Goal: Task Accomplishment & Management: Complete application form

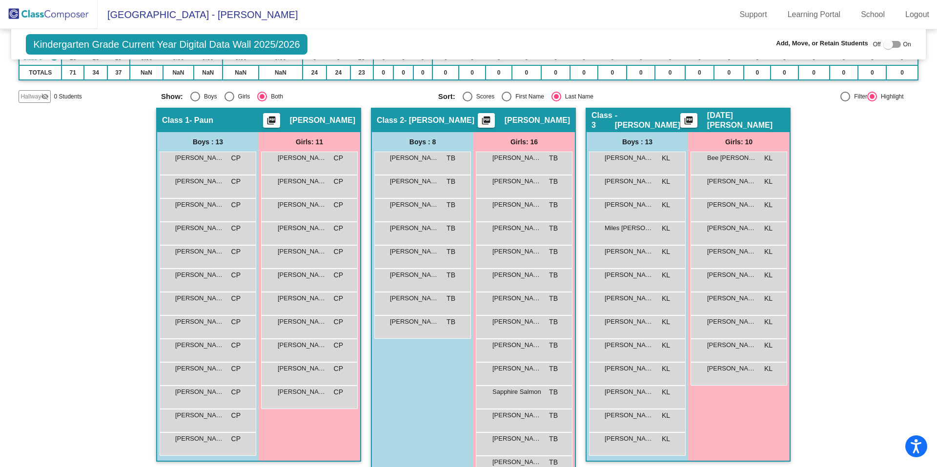
scroll to position [128, 0]
click at [279, 229] on span "[PERSON_NAME]" at bounding box center [302, 228] width 49 height 10
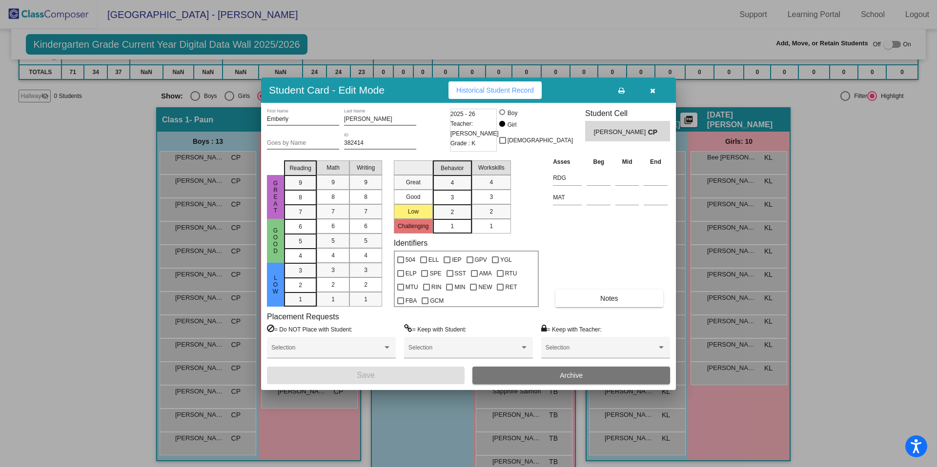
click at [566, 375] on span "Archive" at bounding box center [571, 376] width 23 height 8
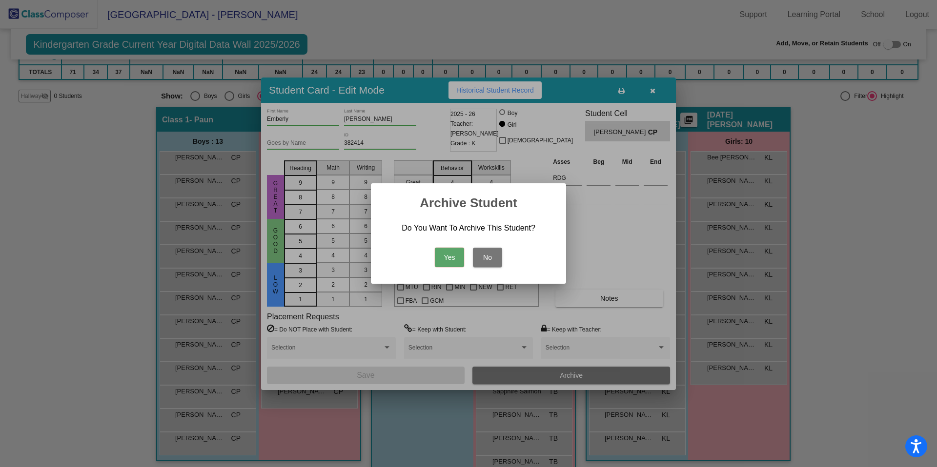
click at [449, 255] on button "Yes" at bounding box center [449, 258] width 29 height 20
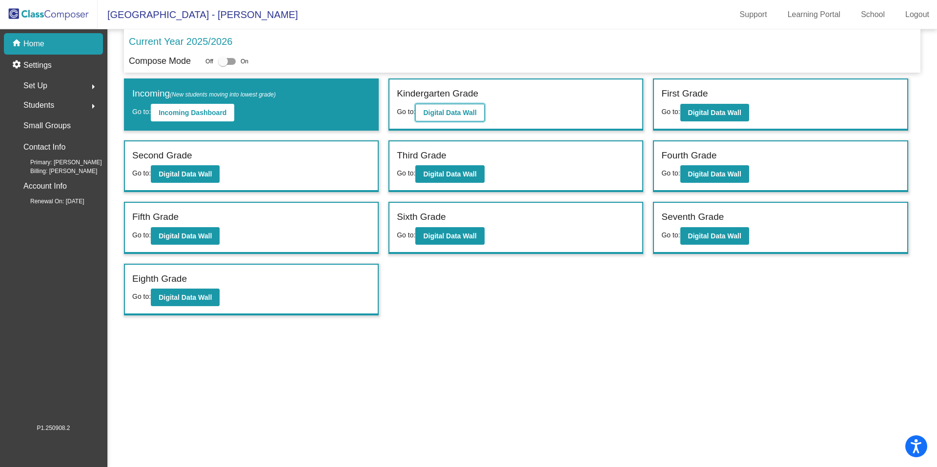
click at [452, 111] on b "Digital Data Wall" at bounding box center [449, 113] width 53 height 8
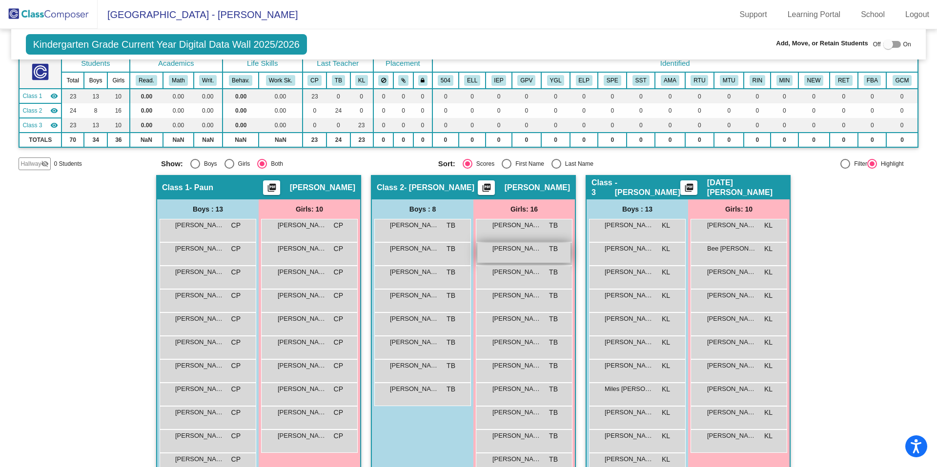
scroll to position [36, 0]
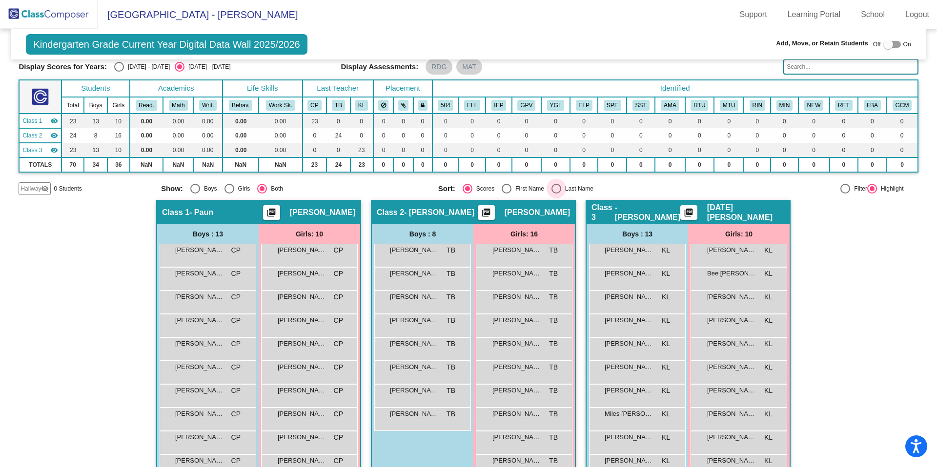
click at [555, 186] on div "Select an option" at bounding box center [556, 189] width 10 height 10
click at [556, 194] on input "Last Name" at bounding box center [556, 194] width 0 height 0
radio input "true"
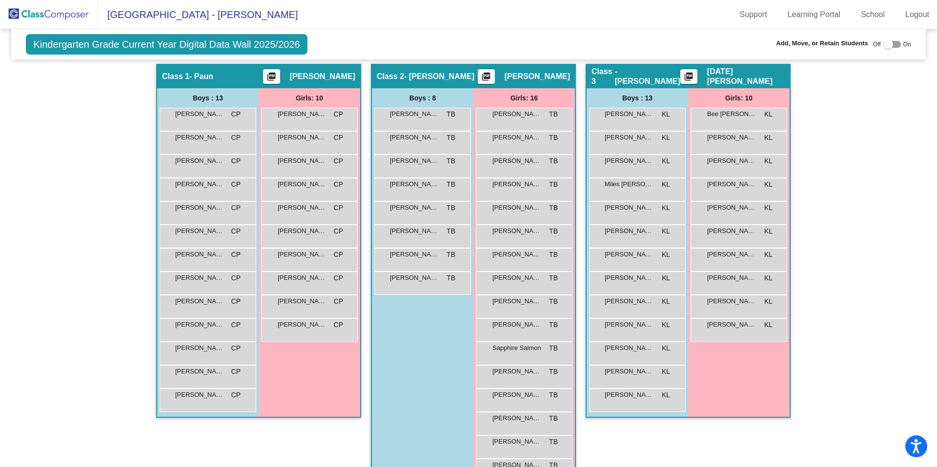
scroll to position [171, 0]
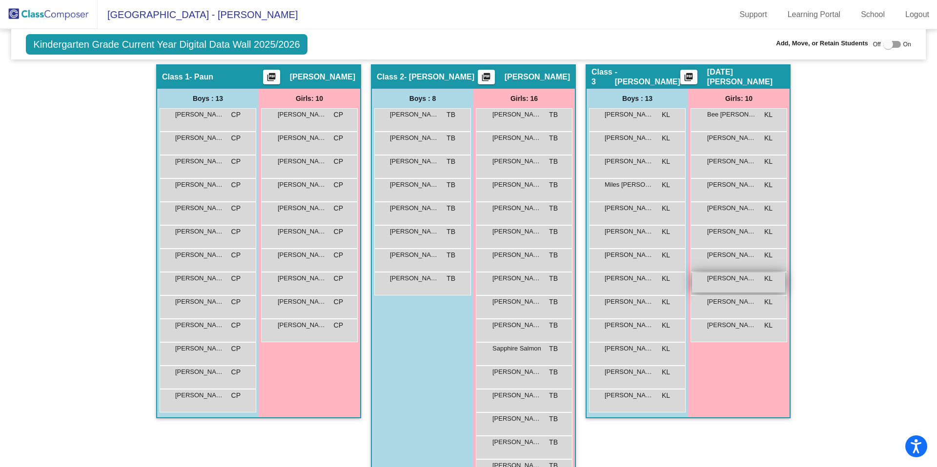
click at [738, 282] on span "[PERSON_NAME]" at bounding box center [731, 279] width 49 height 10
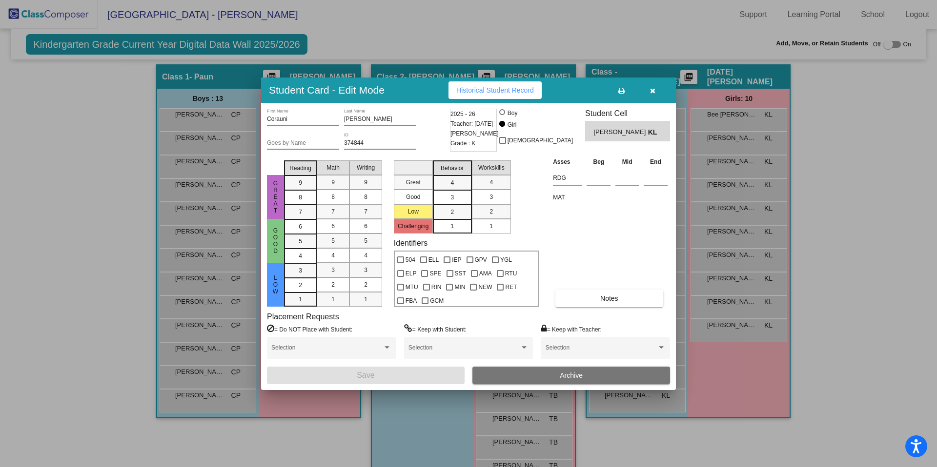
click at [559, 375] on button "Archive" at bounding box center [571, 376] width 198 height 18
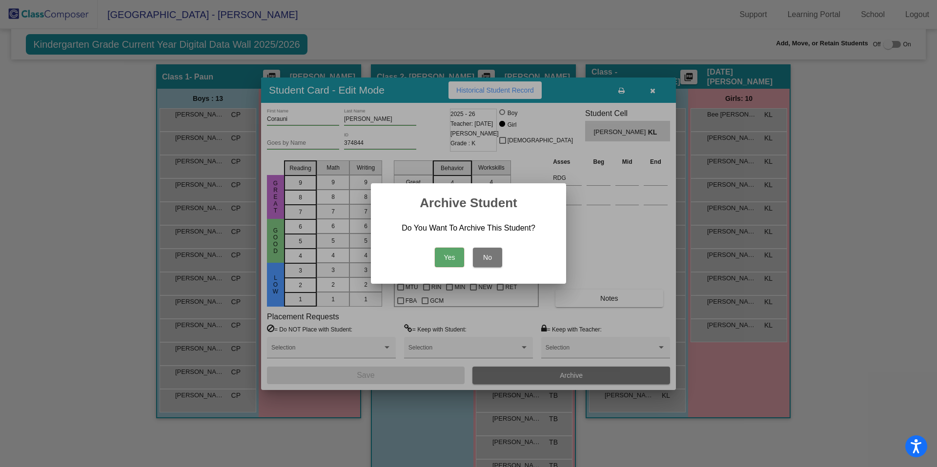
click at [447, 254] on button "Yes" at bounding box center [449, 258] width 29 height 20
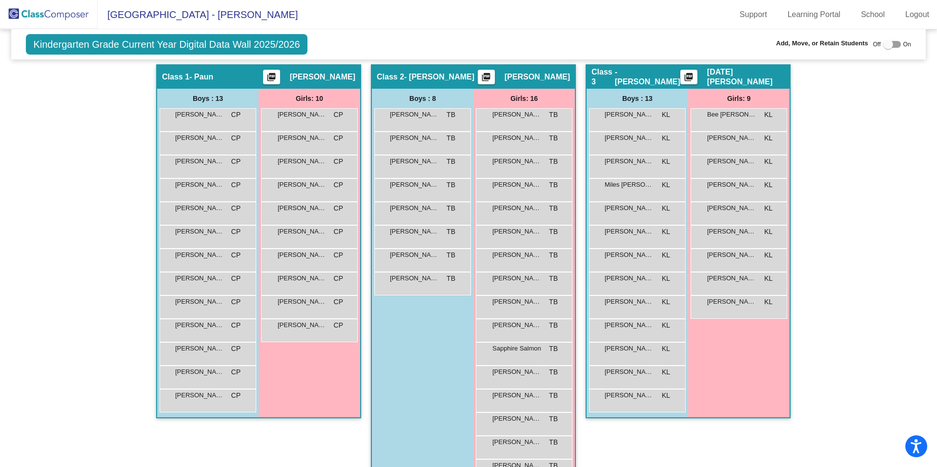
scroll to position [0, 0]
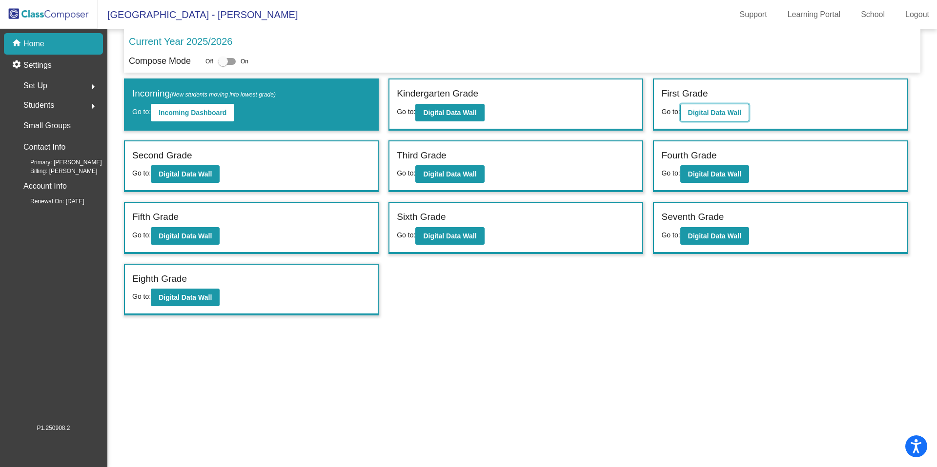
click at [721, 112] on b "Digital Data Wall" at bounding box center [714, 113] width 53 height 8
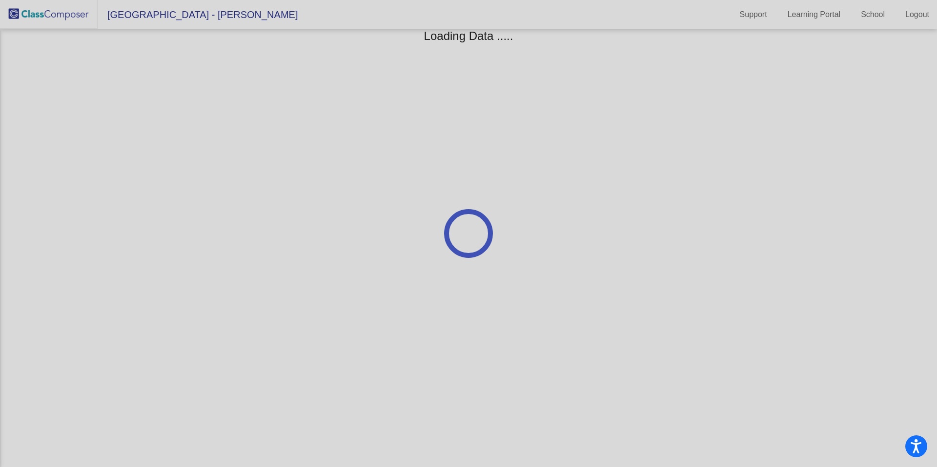
click at [721, 112] on div at bounding box center [468, 233] width 937 height 467
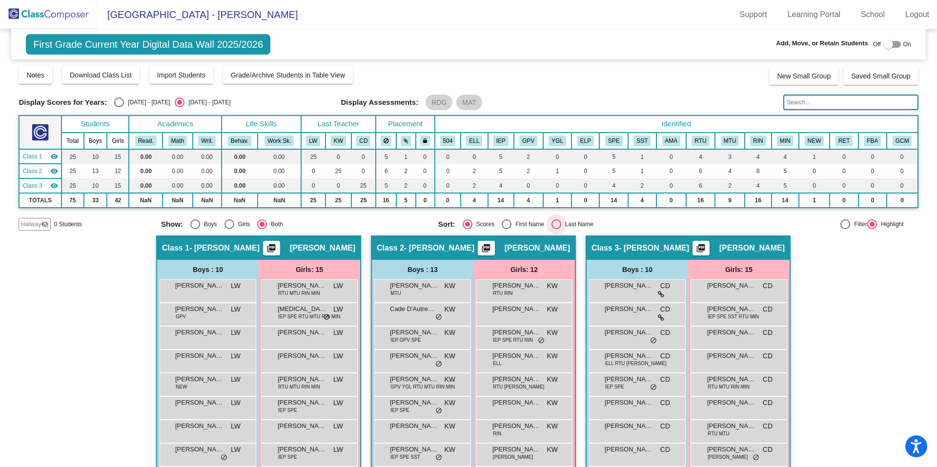
click at [556, 226] on div "Select an option" at bounding box center [556, 225] width 10 height 10
click at [556, 229] on input "Last Name" at bounding box center [556, 229] width 0 height 0
radio input "true"
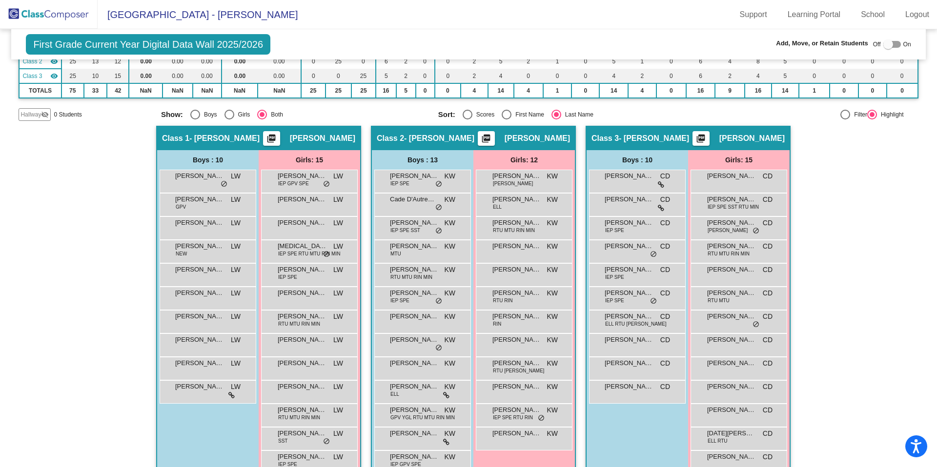
scroll to position [111, 0]
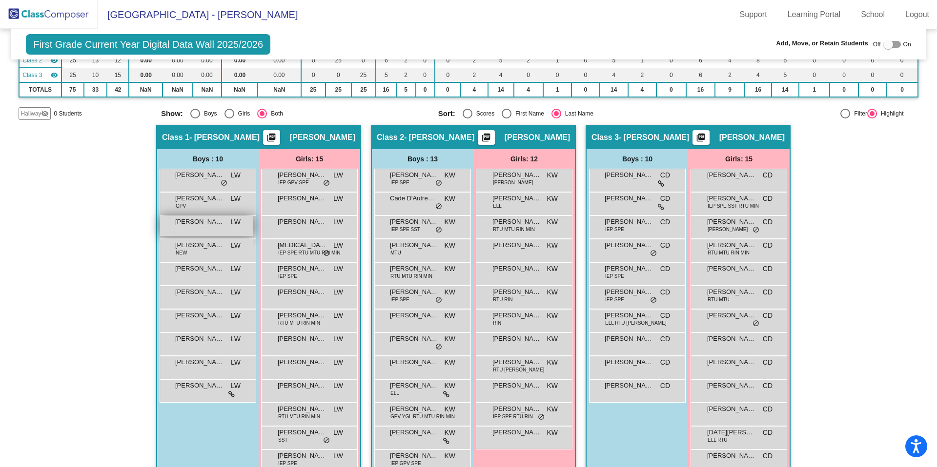
click at [192, 226] on div "[PERSON_NAME] [PERSON_NAME] lock do_not_disturb_alt" at bounding box center [206, 226] width 93 height 20
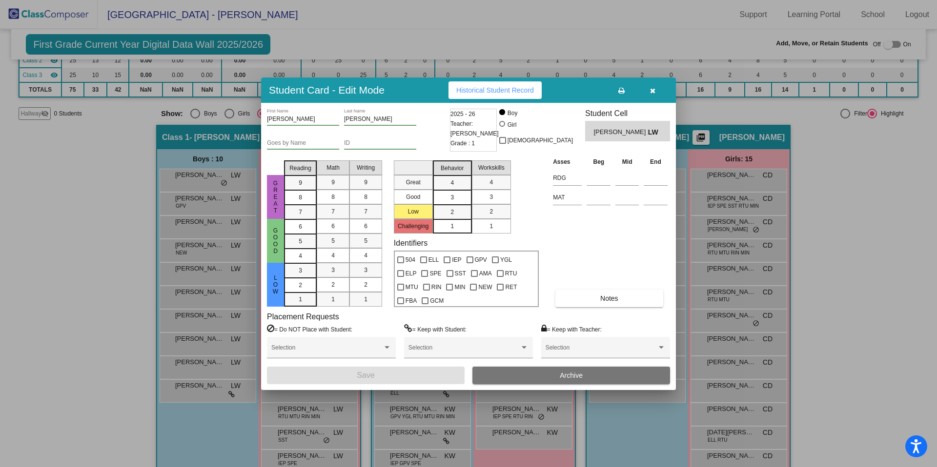
click at [650, 90] on icon "button" at bounding box center [652, 90] width 5 height 7
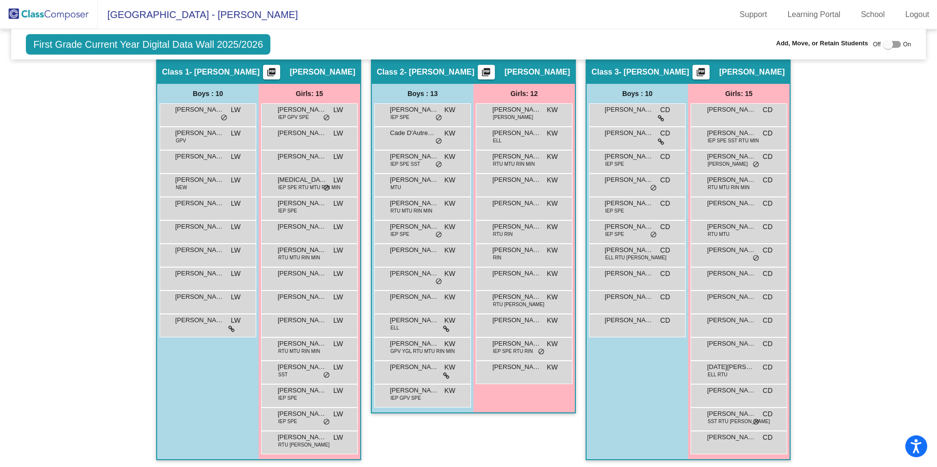
scroll to position [179, 0]
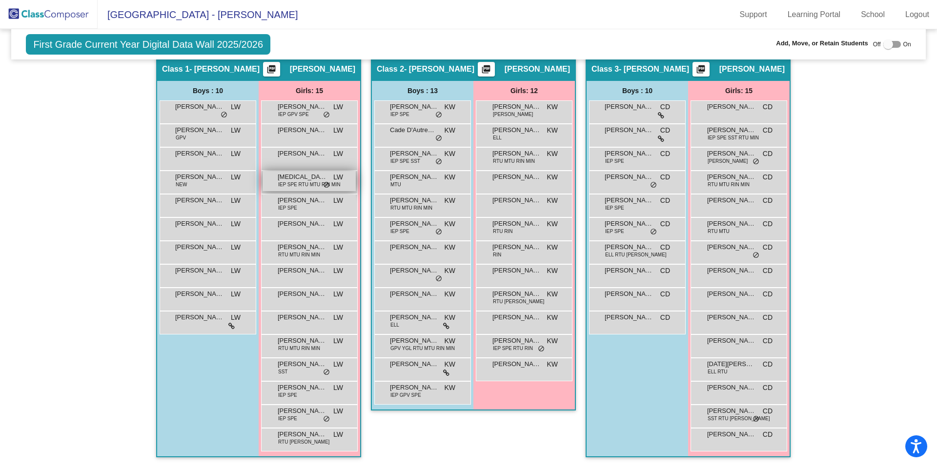
click at [303, 182] on span "IEP SPE RTU MTU RIN MIN" at bounding box center [309, 184] width 62 height 7
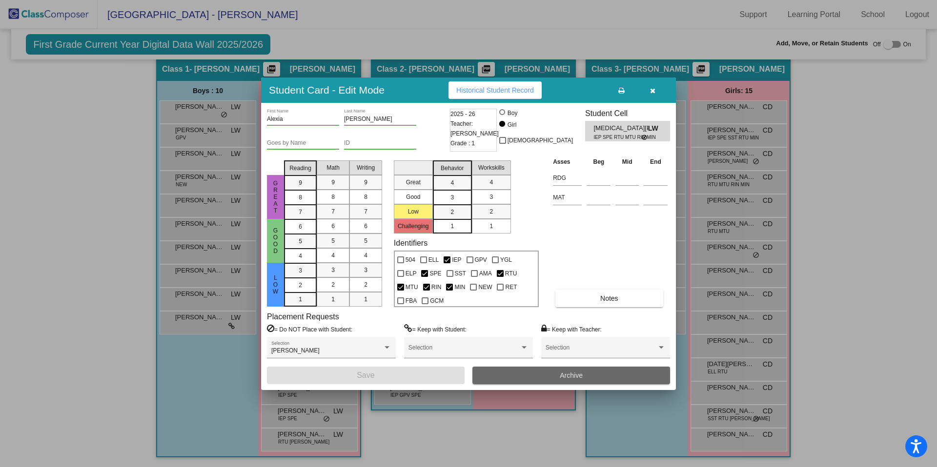
click at [546, 375] on button "Archive" at bounding box center [571, 376] width 198 height 18
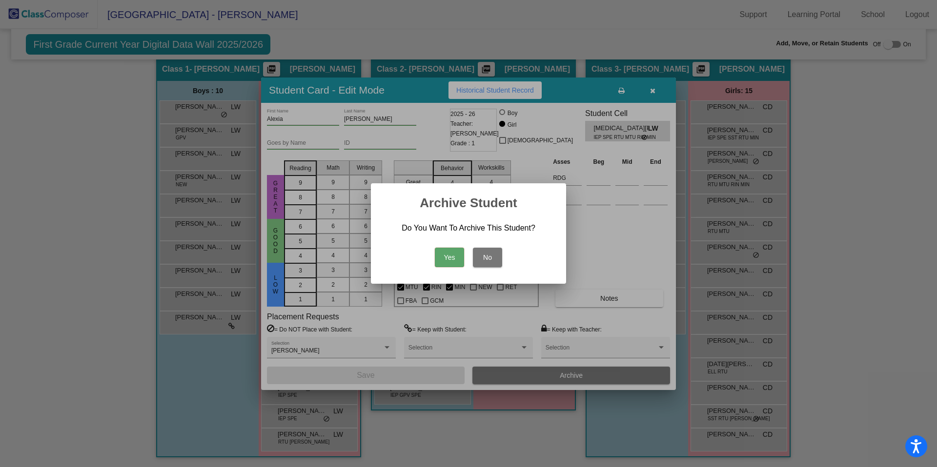
click at [446, 261] on button "Yes" at bounding box center [449, 258] width 29 height 20
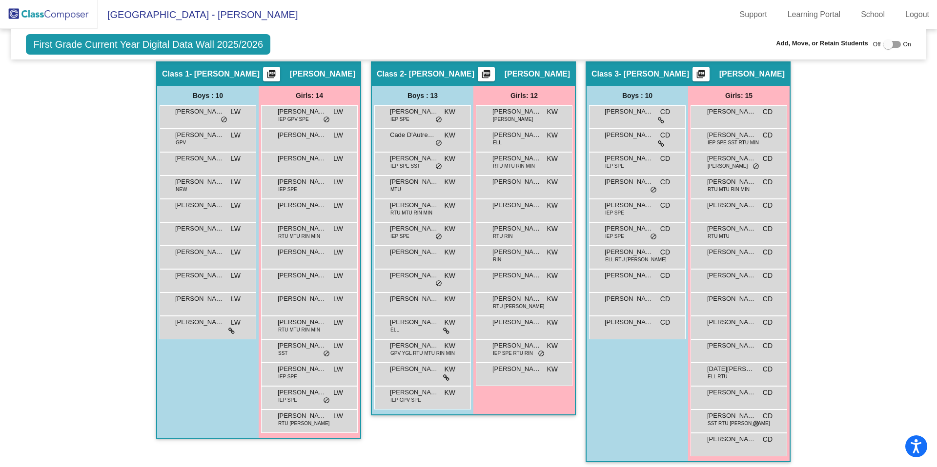
scroll to position [173, 0]
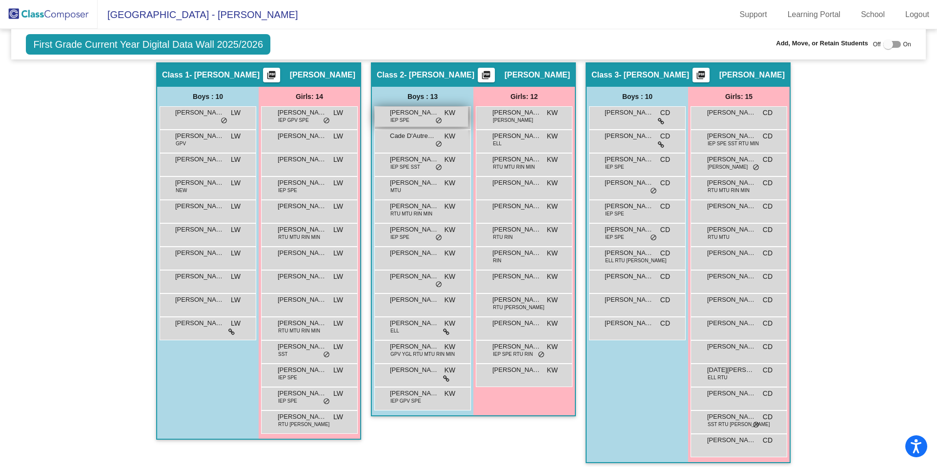
click at [424, 116] on span "[PERSON_NAME]" at bounding box center [414, 113] width 49 height 10
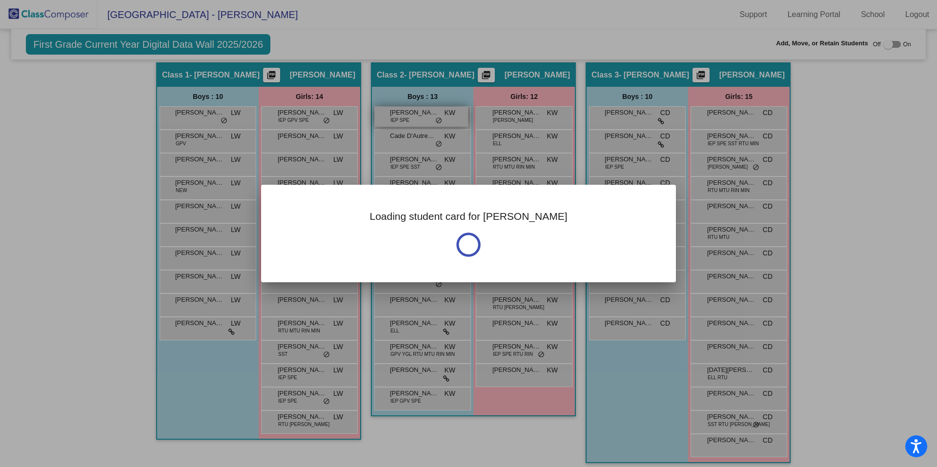
click at [424, 116] on div at bounding box center [468, 233] width 937 height 467
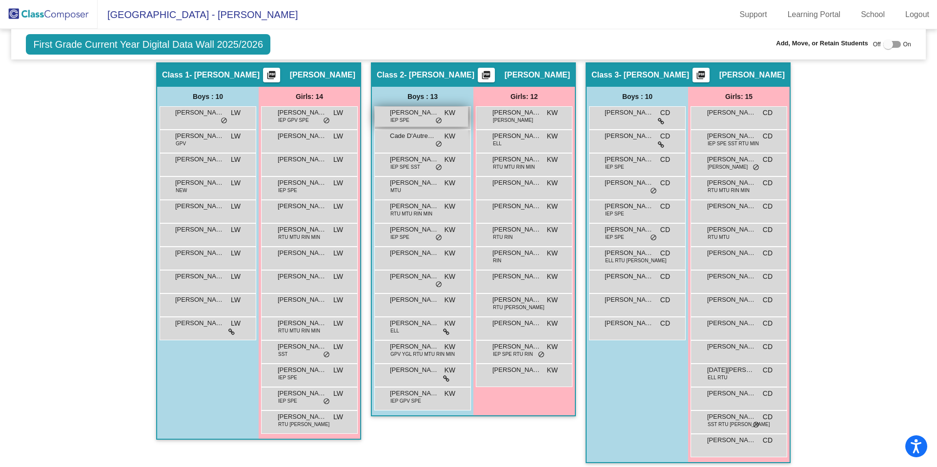
click at [397, 120] on span "IEP SPE" at bounding box center [399, 120] width 19 height 7
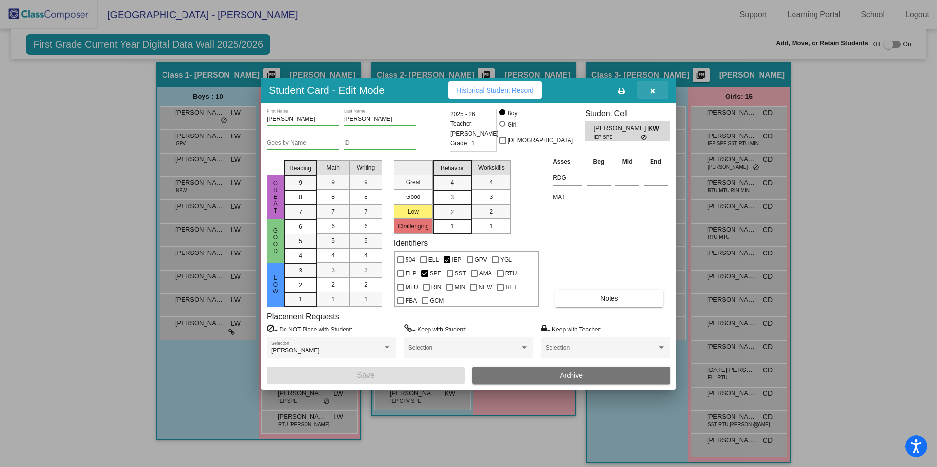
click at [651, 91] on icon "button" at bounding box center [652, 90] width 5 height 7
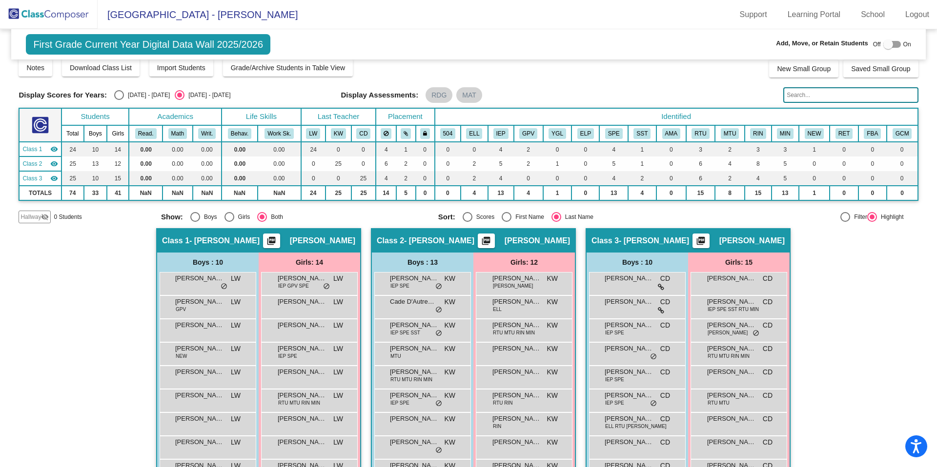
scroll to position [0, 0]
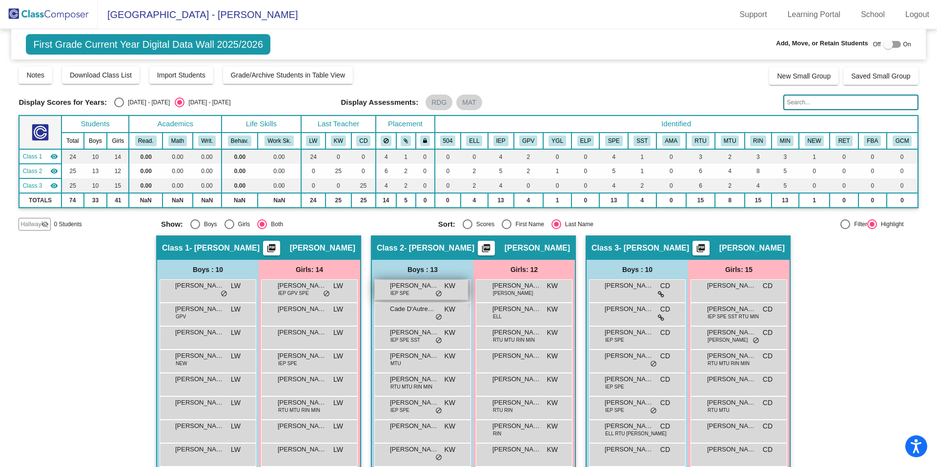
click at [395, 286] on span "[PERSON_NAME]" at bounding box center [414, 286] width 49 height 10
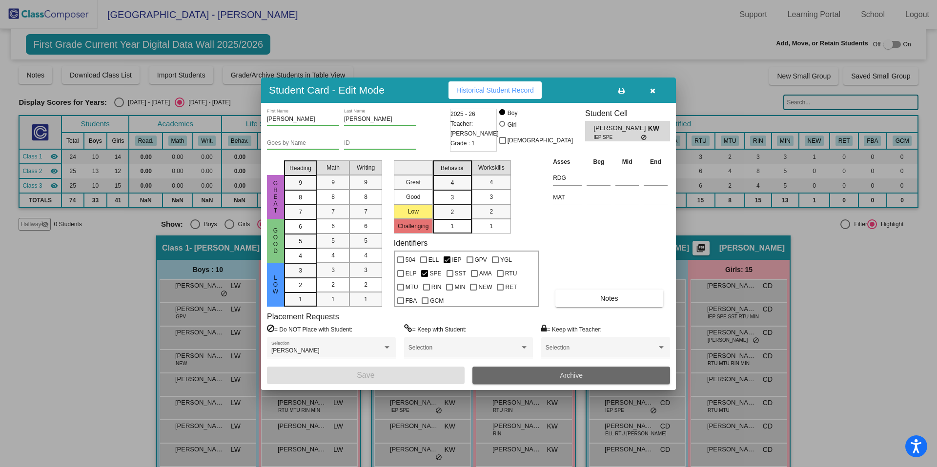
click at [555, 372] on button "Archive" at bounding box center [571, 376] width 198 height 18
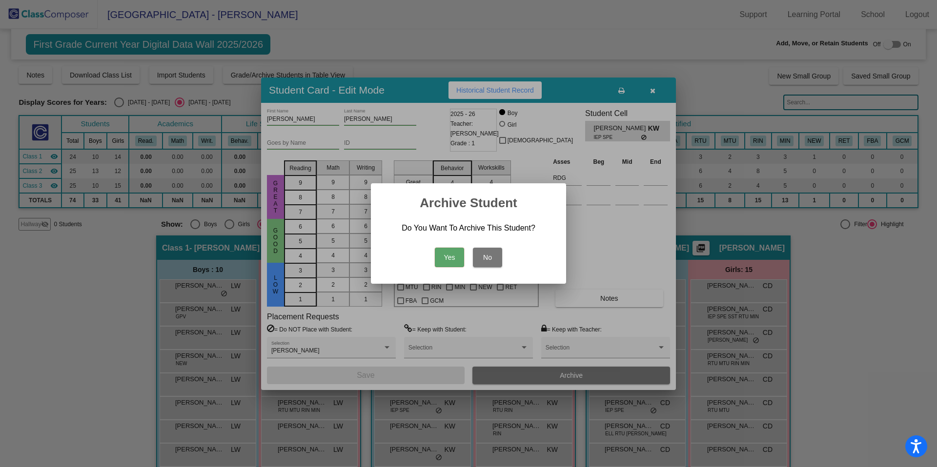
click at [447, 260] on button "Yes" at bounding box center [449, 258] width 29 height 20
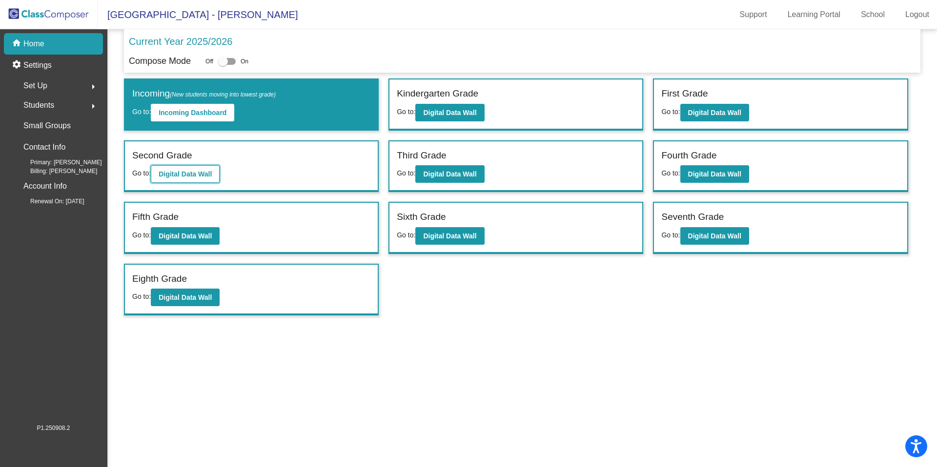
click at [193, 173] on b "Digital Data Wall" at bounding box center [185, 174] width 53 height 8
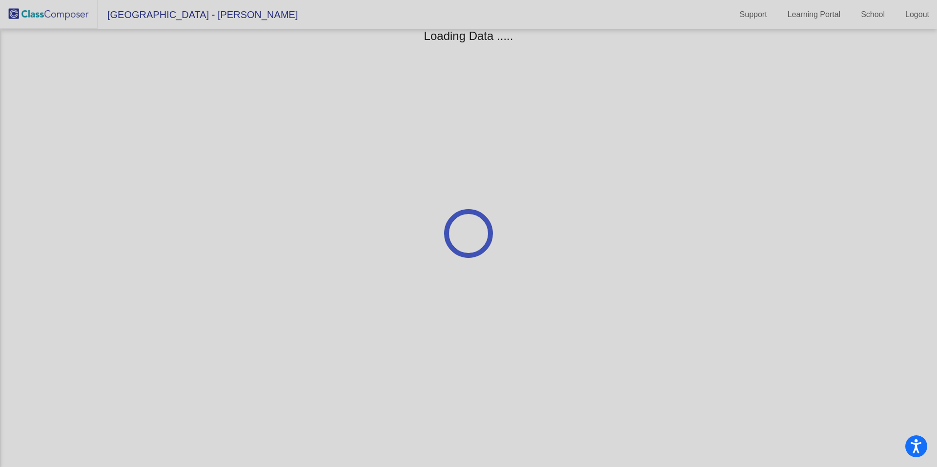
click at [193, 173] on div at bounding box center [468, 233] width 937 height 467
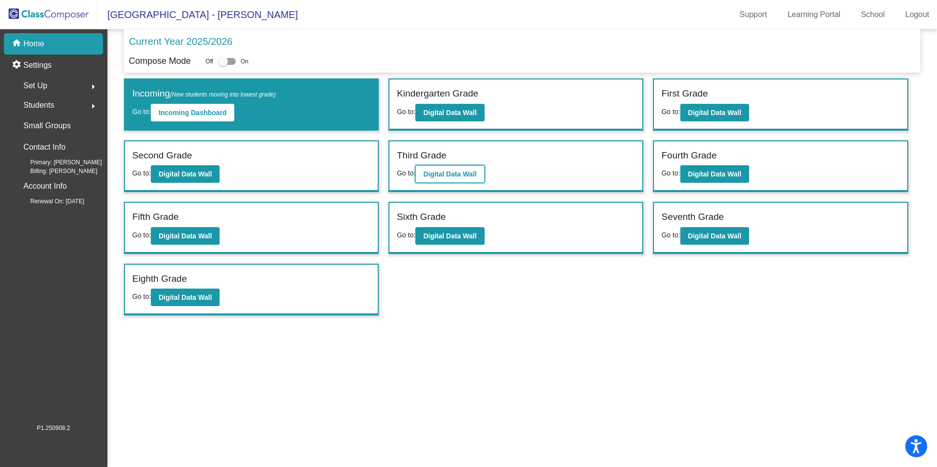
click at [456, 174] on b "Digital Data Wall" at bounding box center [449, 174] width 53 height 8
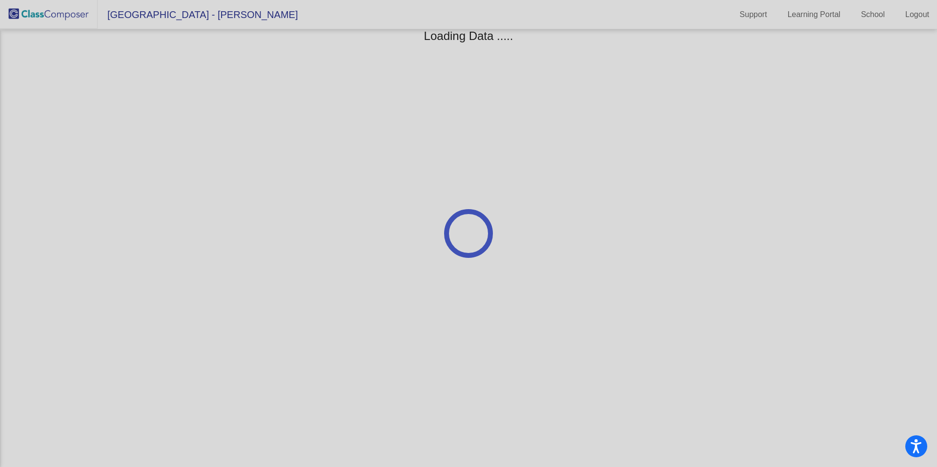
click at [455, 174] on div at bounding box center [468, 233] width 937 height 467
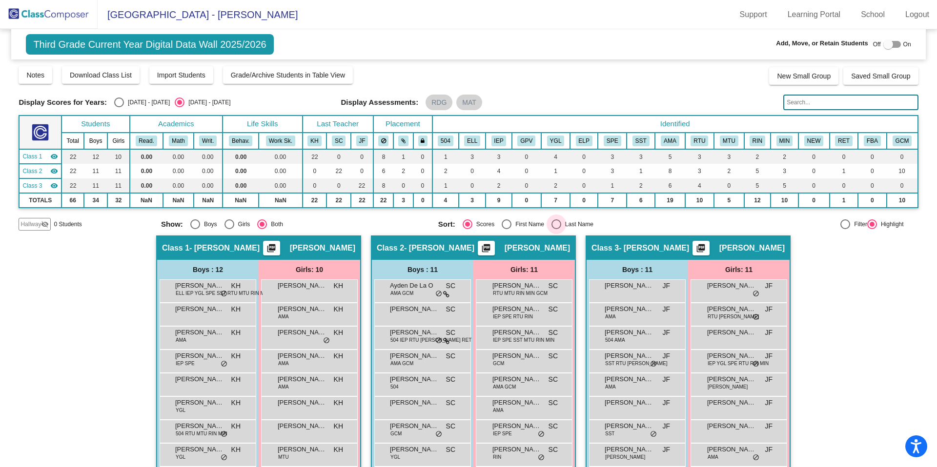
click at [554, 223] on div "Select an option" at bounding box center [556, 225] width 10 height 10
click at [556, 229] on input "Last Name" at bounding box center [556, 229] width 0 height 0
radio input "true"
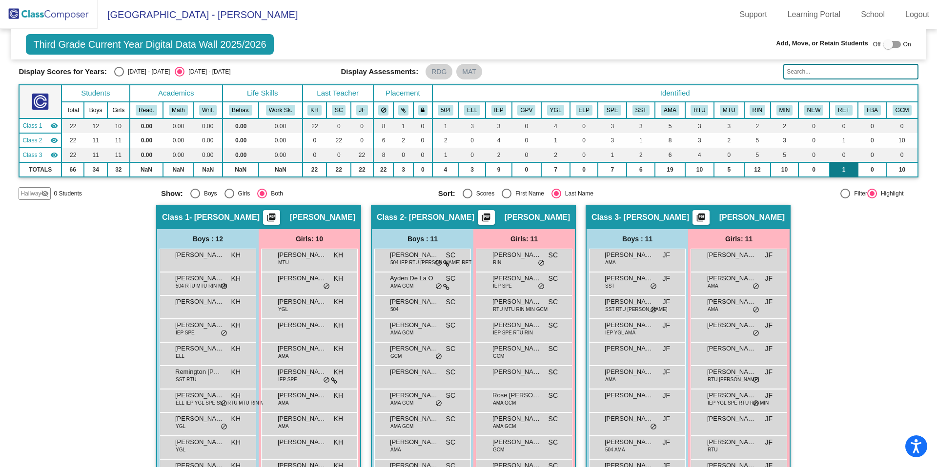
scroll to position [22, 0]
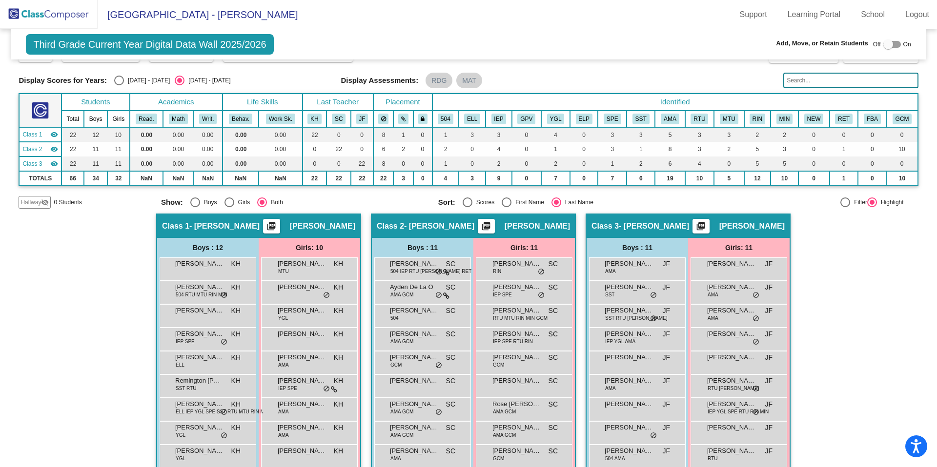
click at [887, 45] on div at bounding box center [888, 45] width 10 height 10
checkbox input "true"
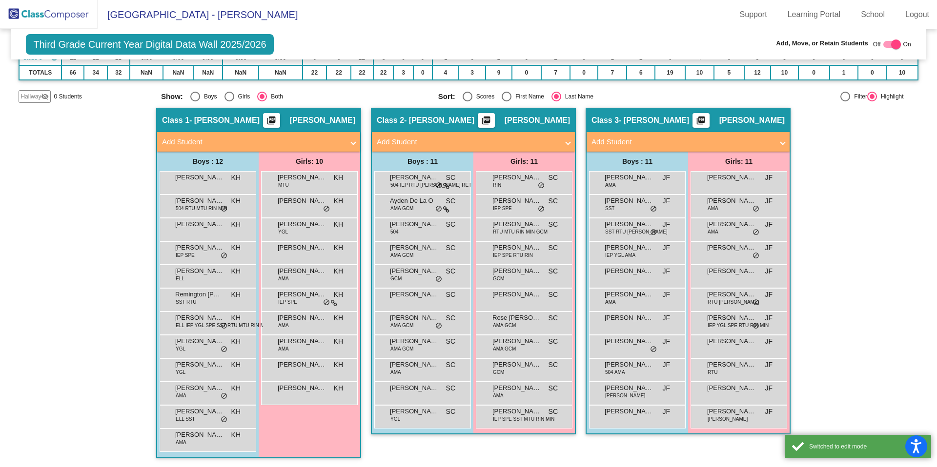
scroll to position [128, 0]
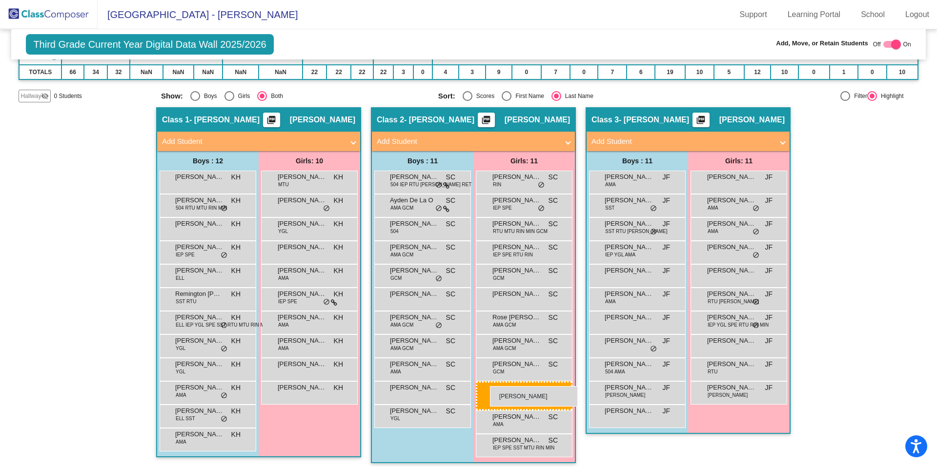
drag, startPoint x: 749, startPoint y: 387, endPoint x: 487, endPoint y: 385, distance: 262.5
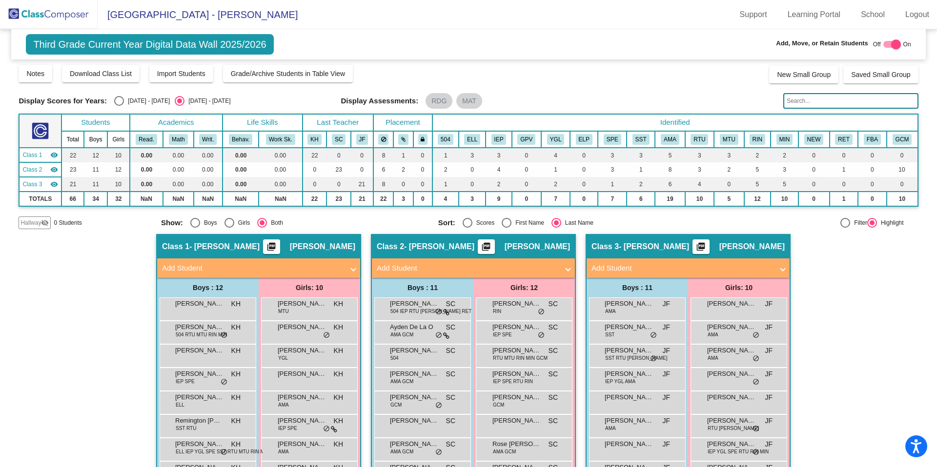
scroll to position [0, 0]
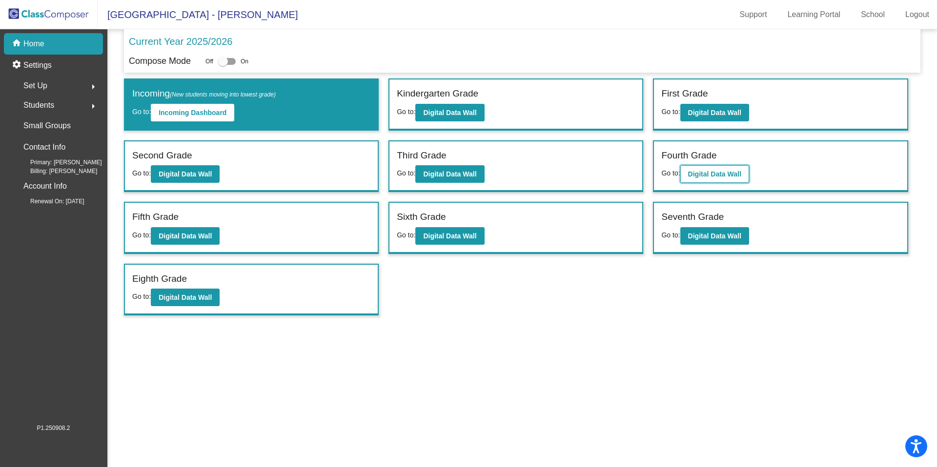
click at [720, 173] on b "Digital Data Wall" at bounding box center [714, 174] width 53 height 8
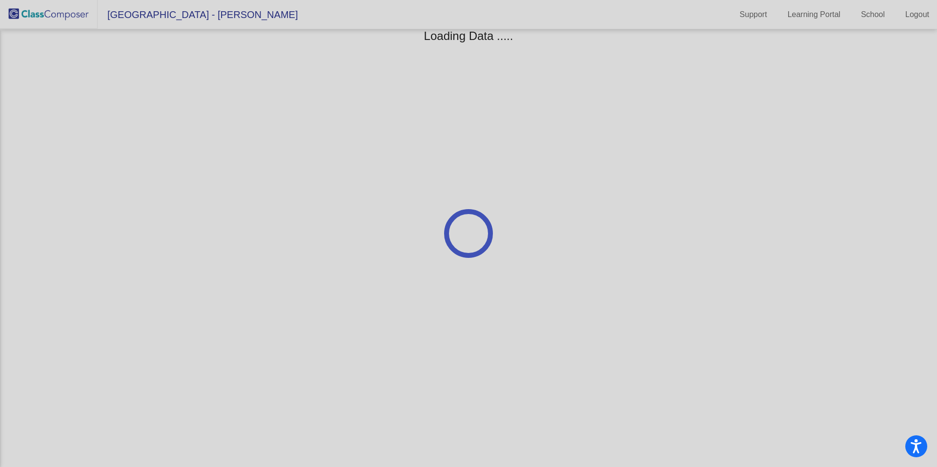
click at [720, 173] on div at bounding box center [468, 233] width 937 height 467
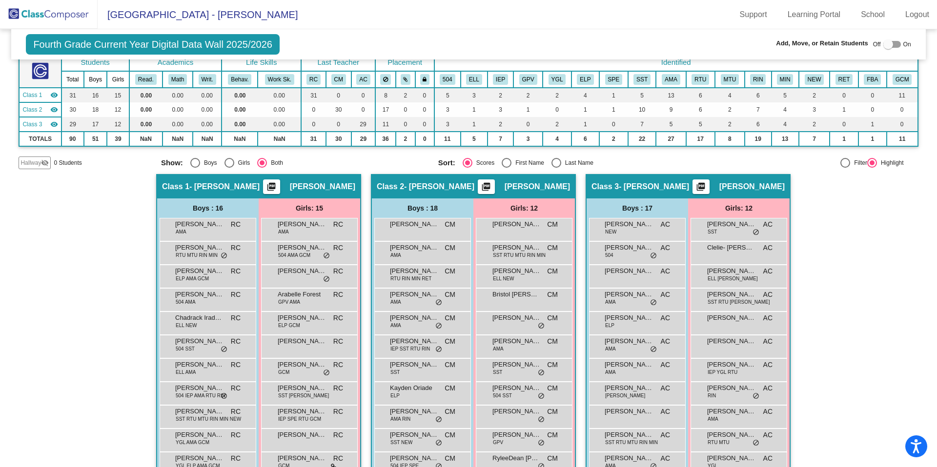
scroll to position [134, 0]
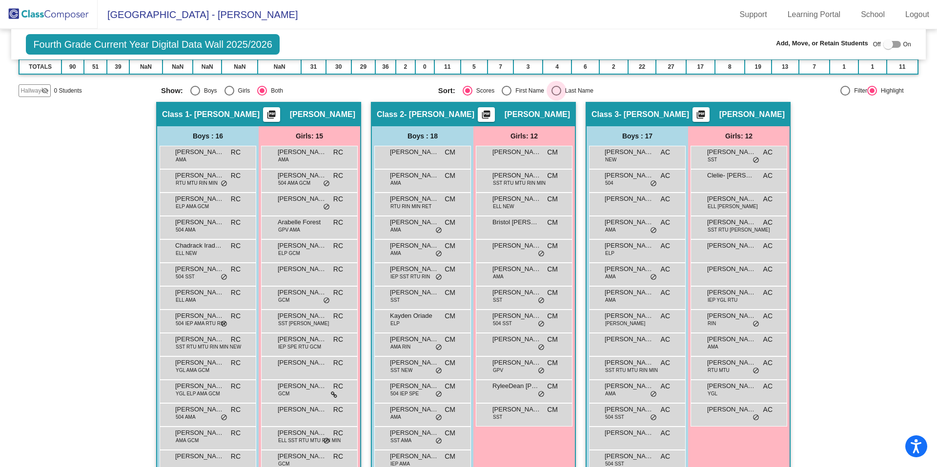
click at [552, 91] on div "Select an option" at bounding box center [556, 91] width 10 height 10
click at [556, 96] on input "Last Name" at bounding box center [556, 96] width 0 height 0
radio input "true"
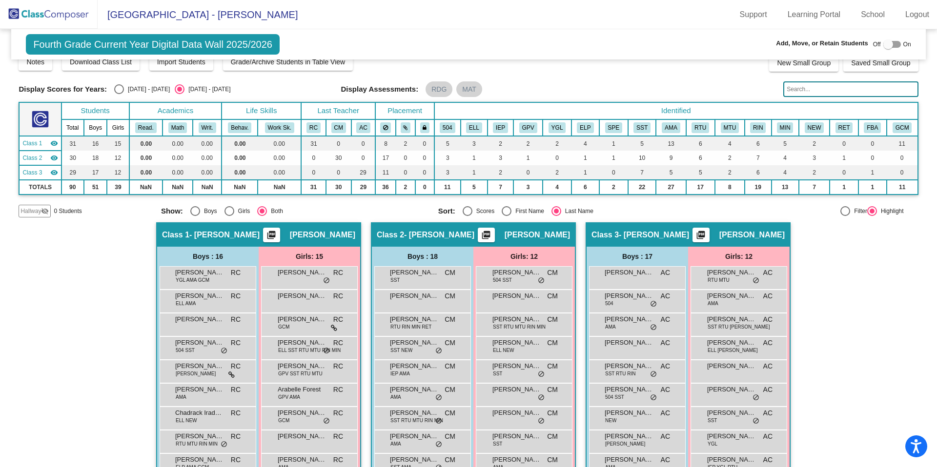
scroll to position [0, 0]
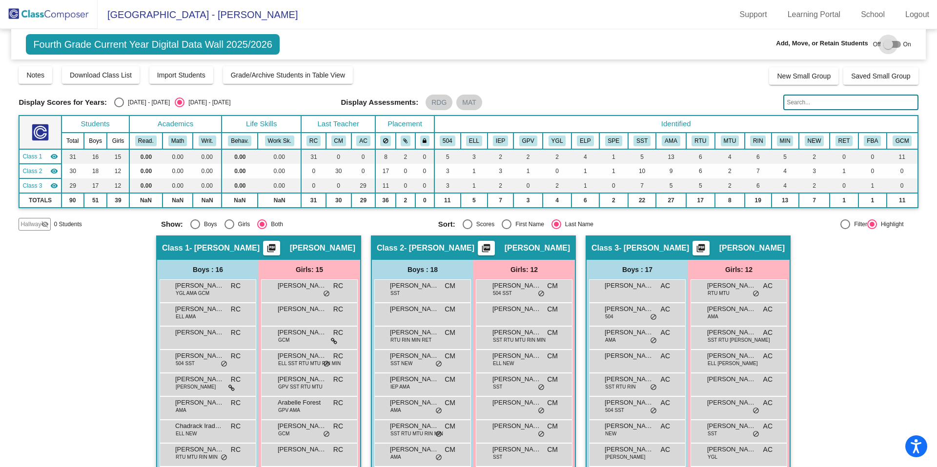
click at [890, 44] on div at bounding box center [892, 44] width 18 height 7
checkbox input "true"
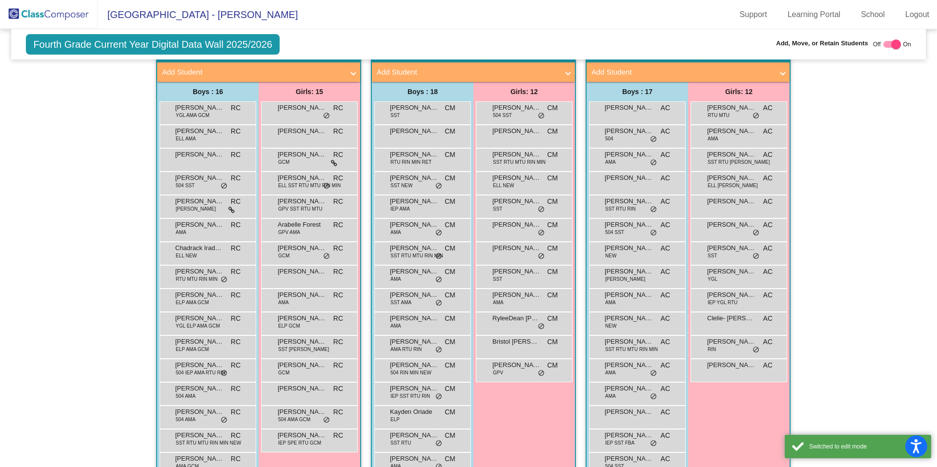
scroll to position [201, 0]
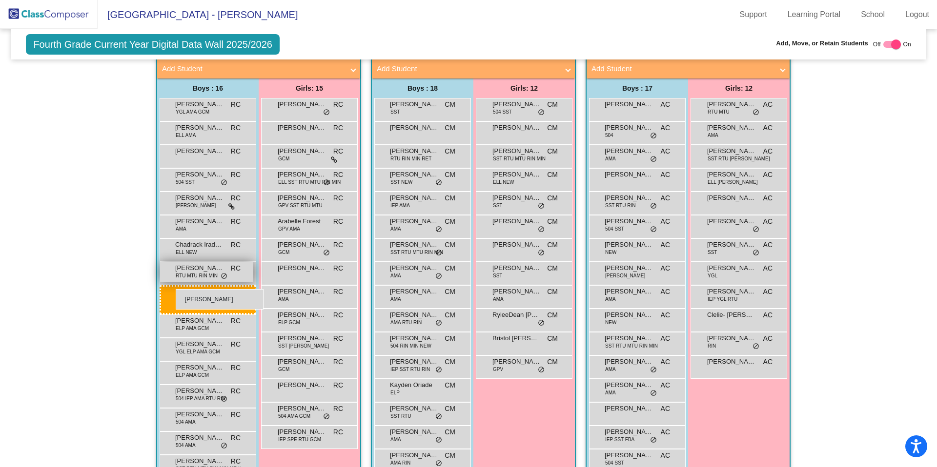
drag, startPoint x: 419, startPoint y: 296, endPoint x: 175, endPoint y: 289, distance: 244.1
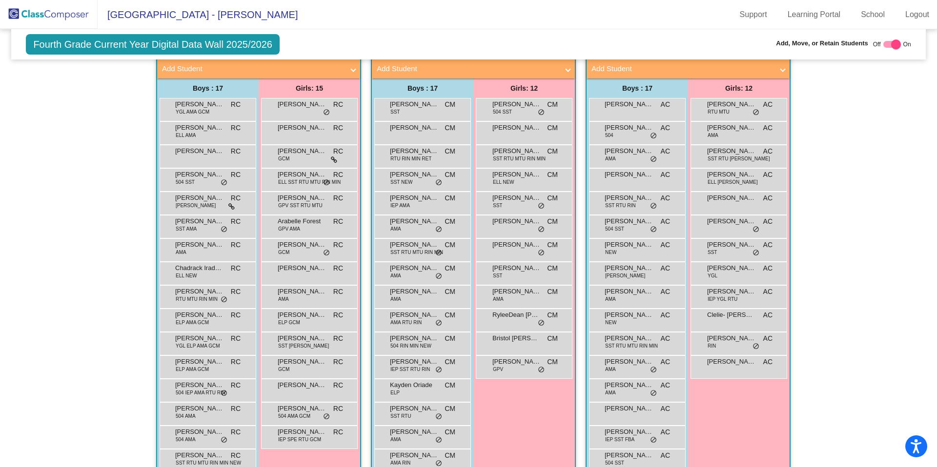
scroll to position [0, 0]
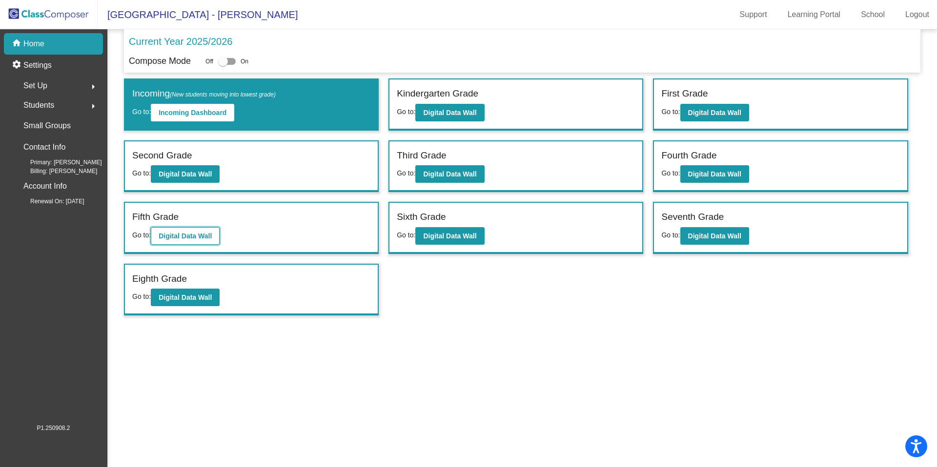
click at [166, 239] on b "Digital Data Wall" at bounding box center [185, 236] width 53 height 8
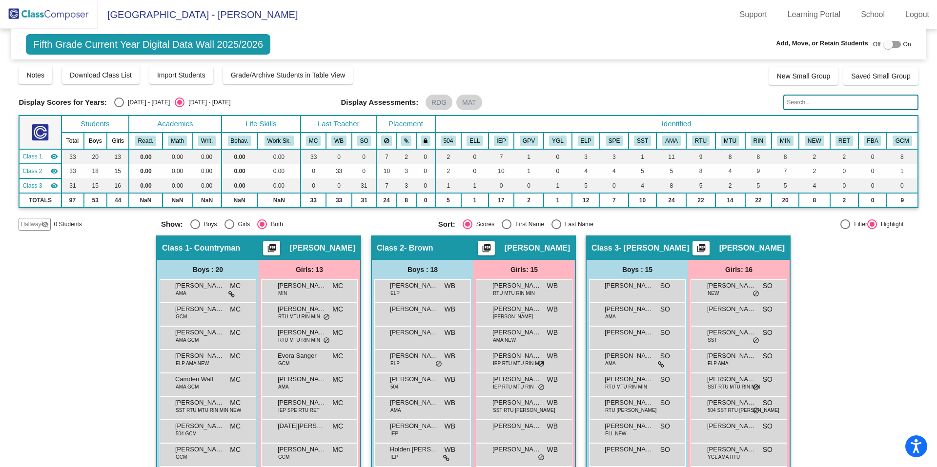
click at [554, 224] on div "Select an option" at bounding box center [556, 225] width 10 height 10
click at [556, 229] on input "Last Name" at bounding box center [556, 229] width 0 height 0
radio input "true"
click at [554, 224] on div "Select an option" at bounding box center [556, 225] width 10 height 10
click at [556, 229] on input "Last Name" at bounding box center [556, 229] width 0 height 0
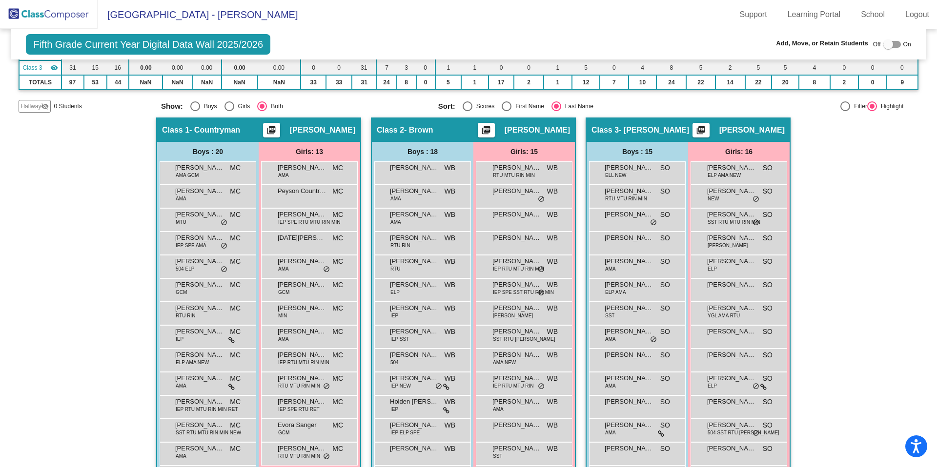
scroll to position [111, 0]
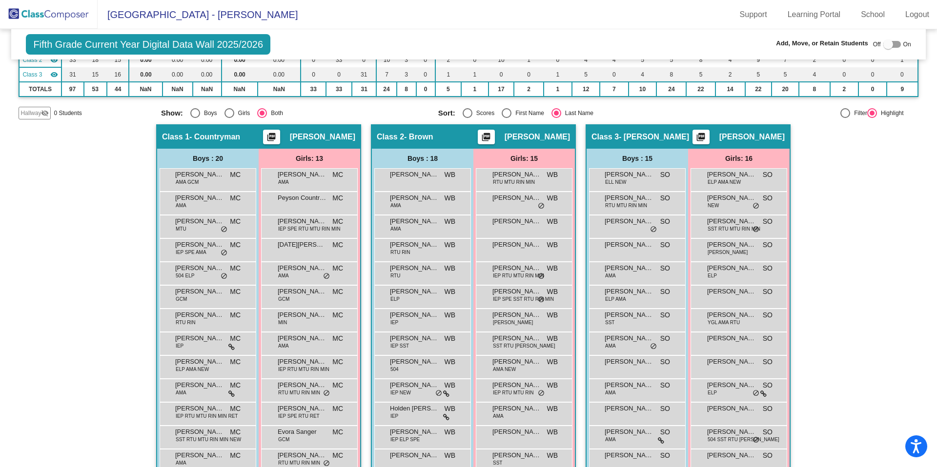
click at [887, 47] on div at bounding box center [888, 45] width 10 height 10
checkbox input "true"
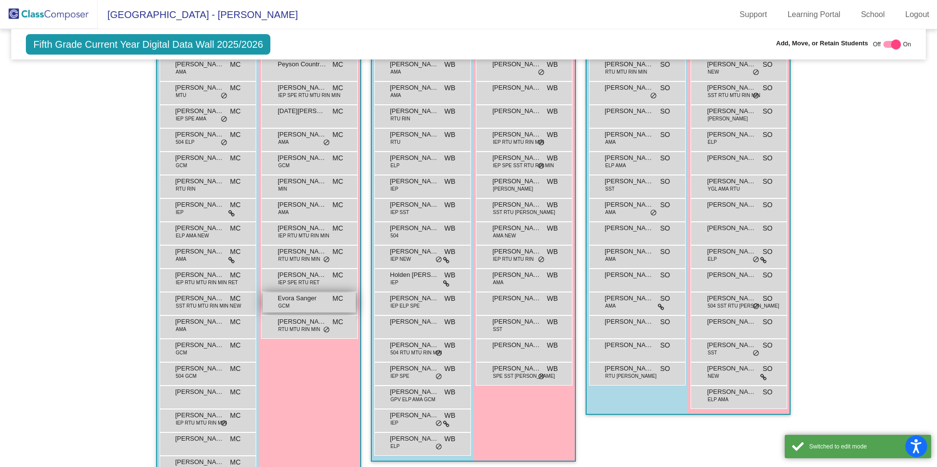
scroll to position [316, 0]
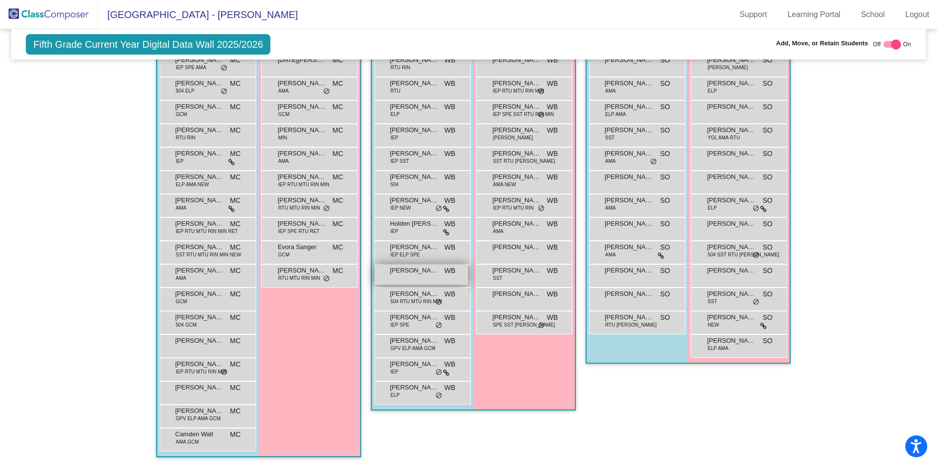
click at [394, 275] on div "[PERSON_NAME] WB lock do_not_disturb_alt" at bounding box center [421, 275] width 93 height 20
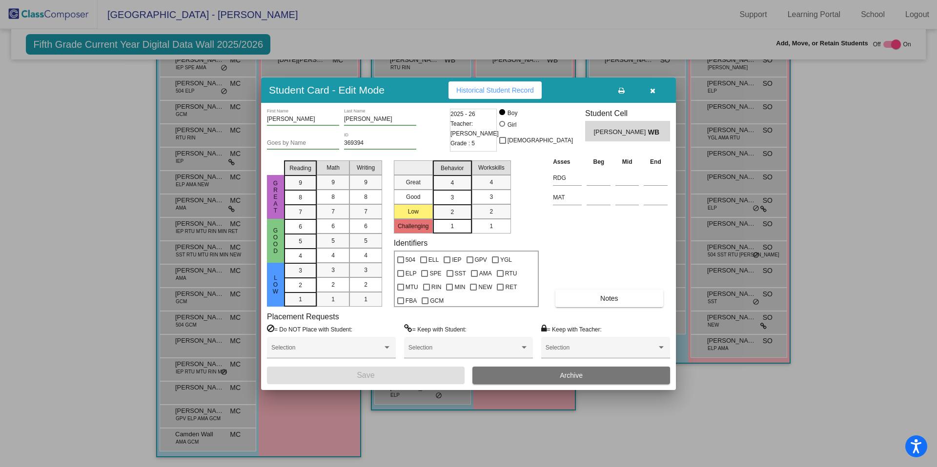
click at [505, 124] on div at bounding box center [502, 124] width 6 height 6
click at [503, 129] on input "Girl" at bounding box center [503, 129] width 0 height 0
radio input "true"
click at [379, 373] on button "Save" at bounding box center [366, 376] width 198 height 18
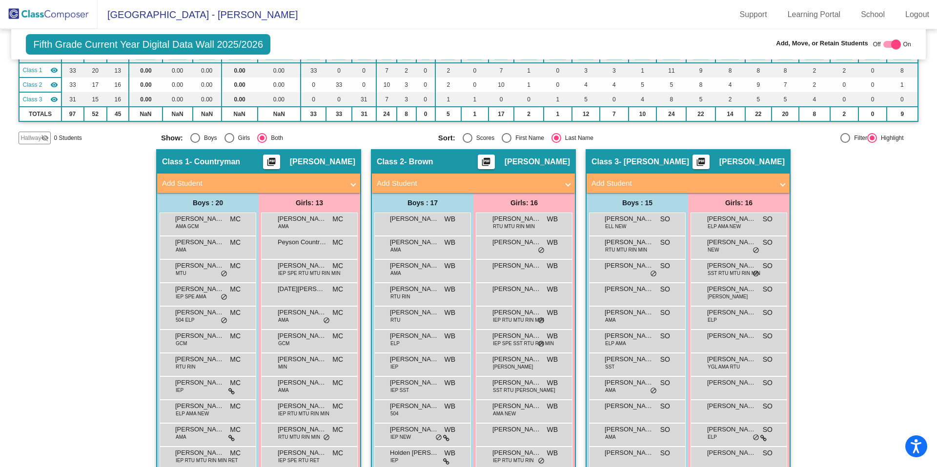
scroll to position [102, 0]
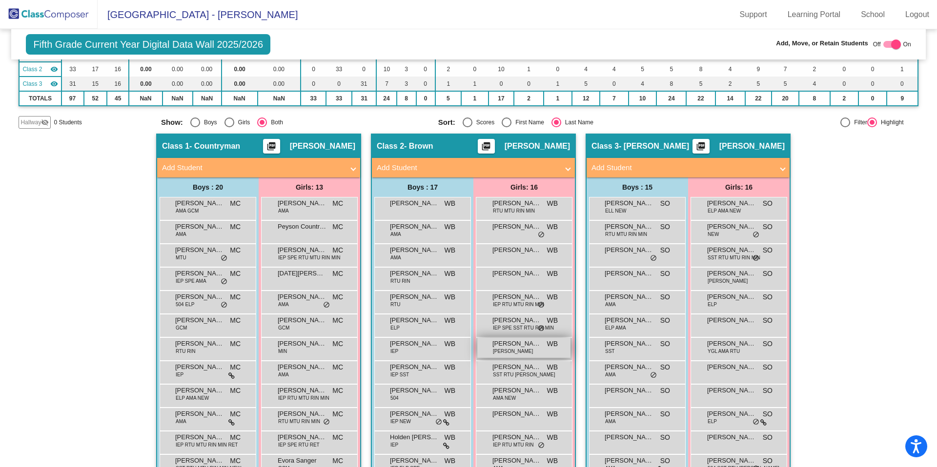
click at [504, 346] on span "[PERSON_NAME]" at bounding box center [516, 344] width 49 height 10
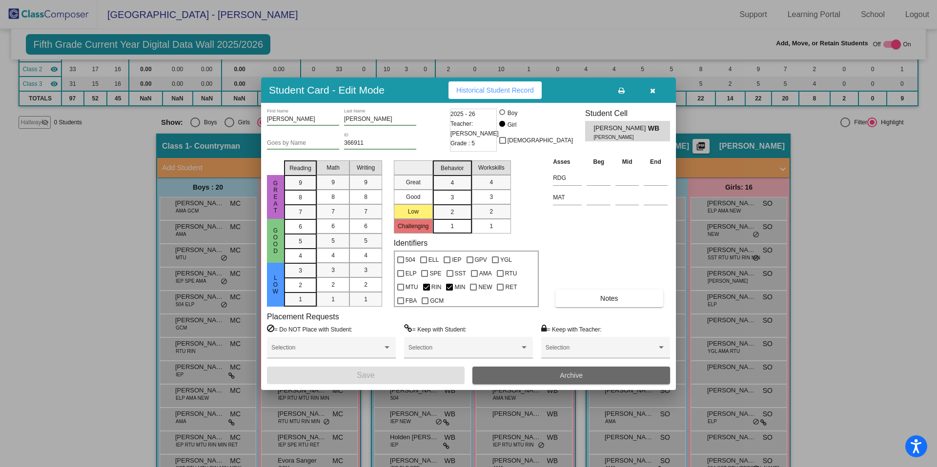
click at [545, 376] on button "Archive" at bounding box center [571, 376] width 198 height 18
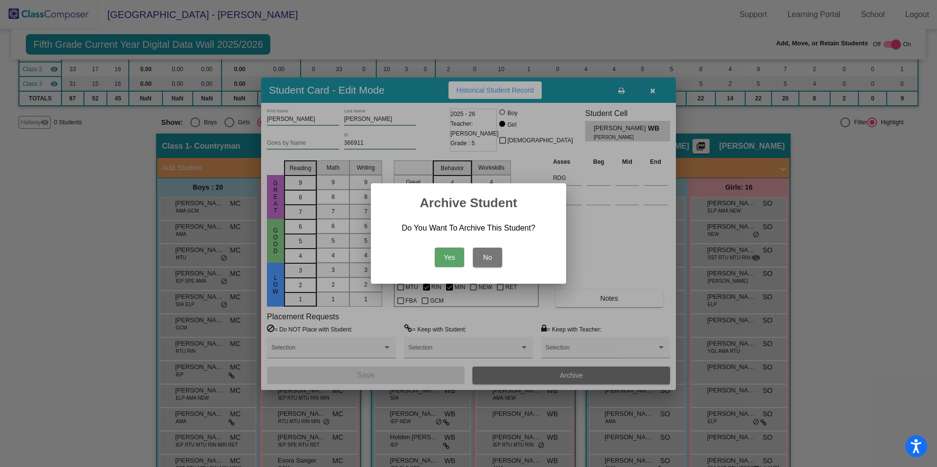
click at [447, 256] on button "Yes" at bounding box center [449, 258] width 29 height 20
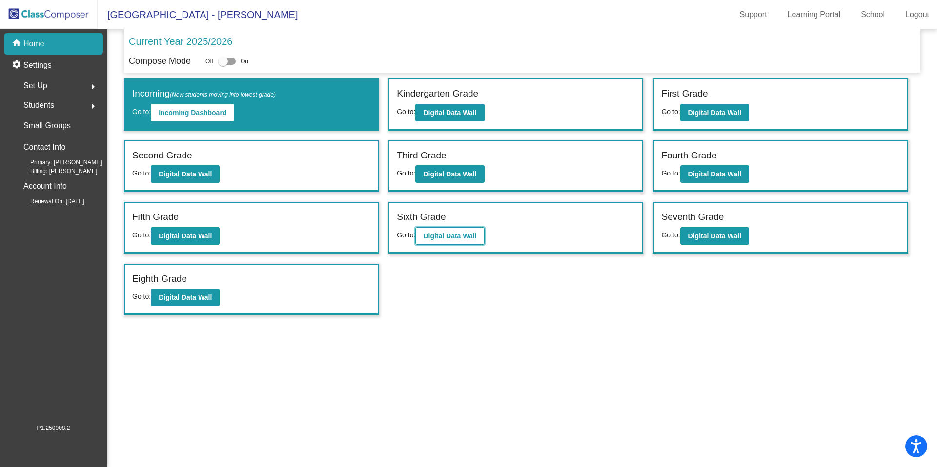
click at [453, 237] on b "Digital Data Wall" at bounding box center [449, 236] width 53 height 8
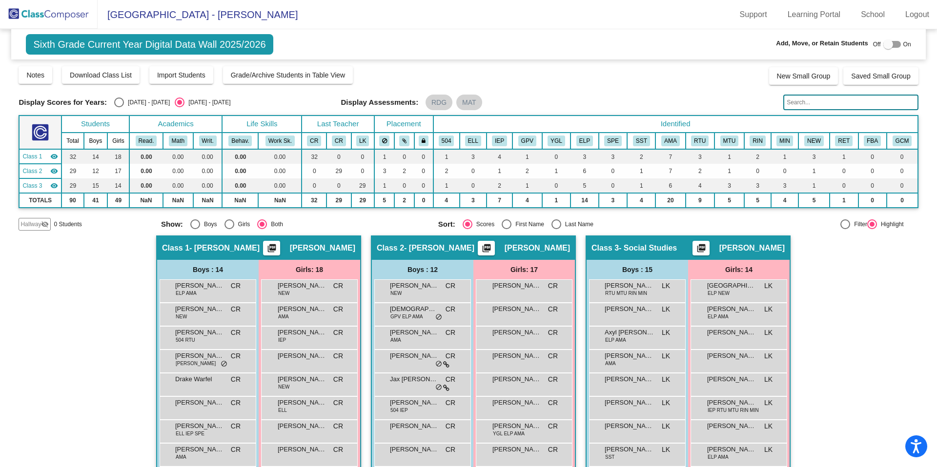
click at [554, 224] on div "Select an option" at bounding box center [556, 225] width 10 height 10
click at [556, 229] on input "Last Name" at bounding box center [556, 229] width 0 height 0
radio input "true"
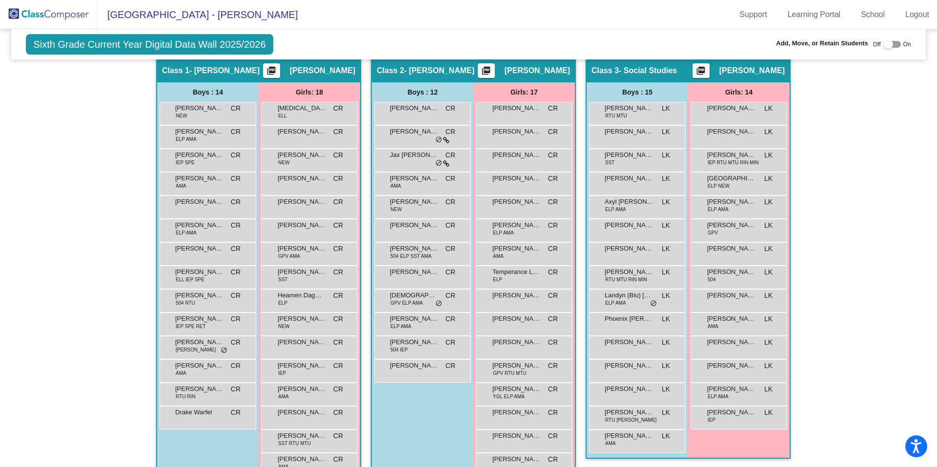
scroll to position [157, 0]
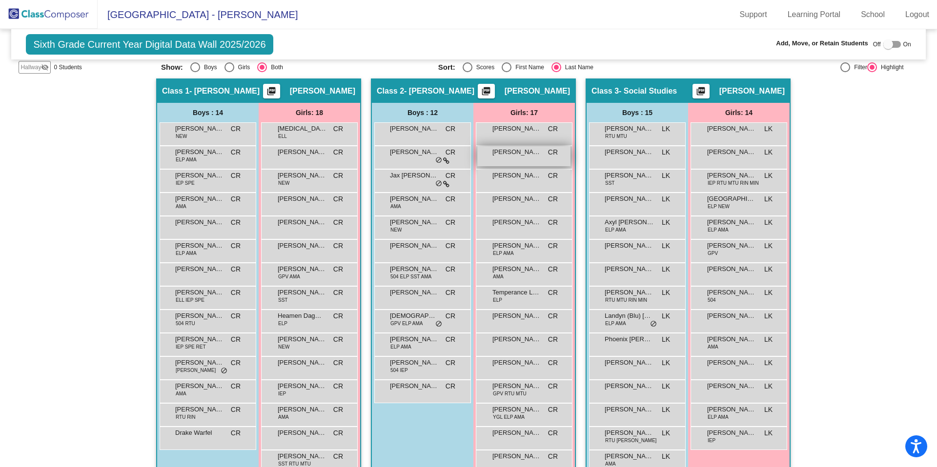
click at [508, 155] on span "[PERSON_NAME]" at bounding box center [516, 152] width 49 height 10
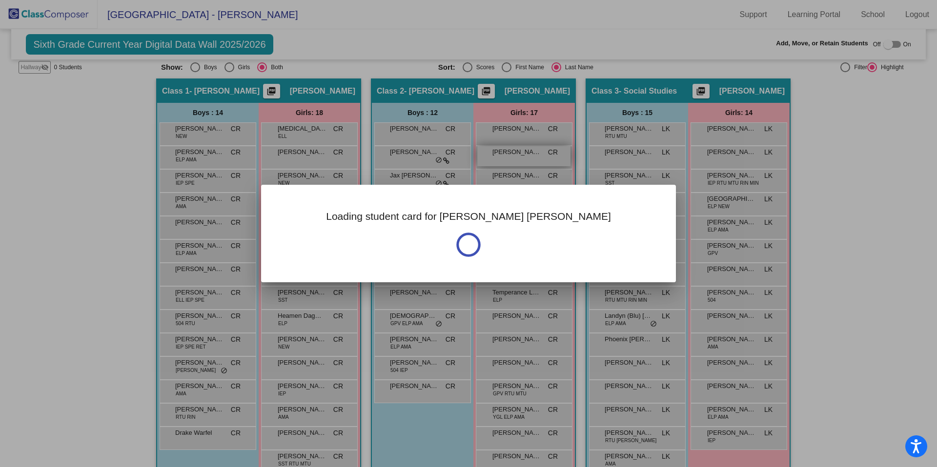
click at [508, 155] on div at bounding box center [468, 233] width 937 height 467
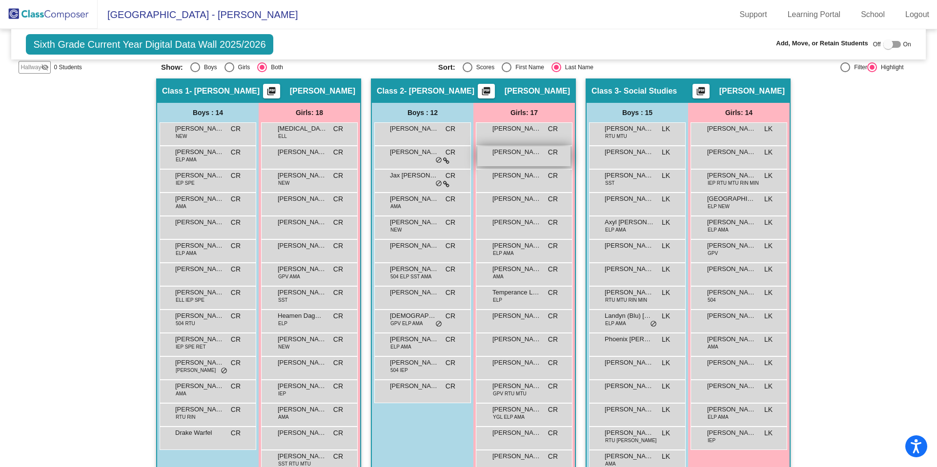
click at [508, 155] on span "[PERSON_NAME]" at bounding box center [516, 152] width 49 height 10
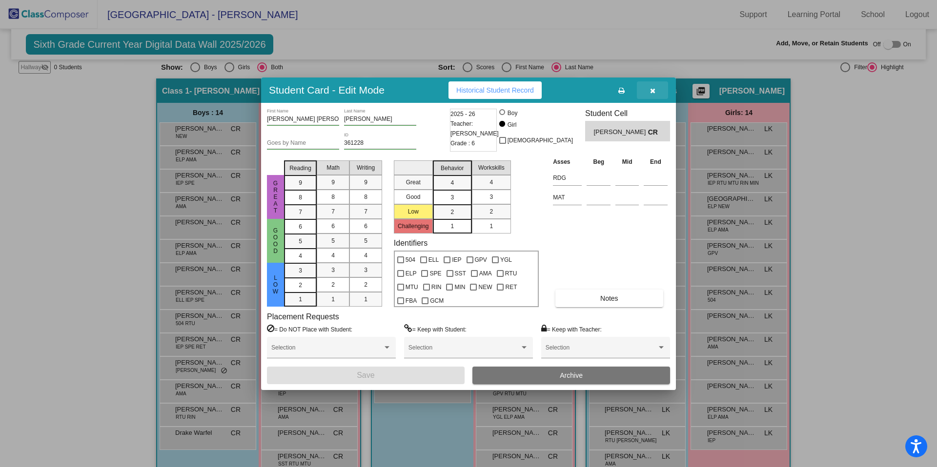
click at [652, 89] on icon "button" at bounding box center [652, 90] width 5 height 7
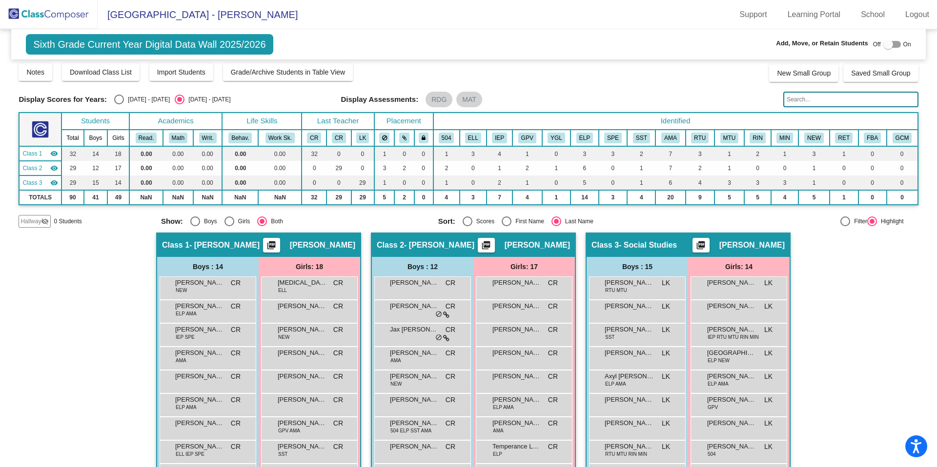
scroll to position [0, 0]
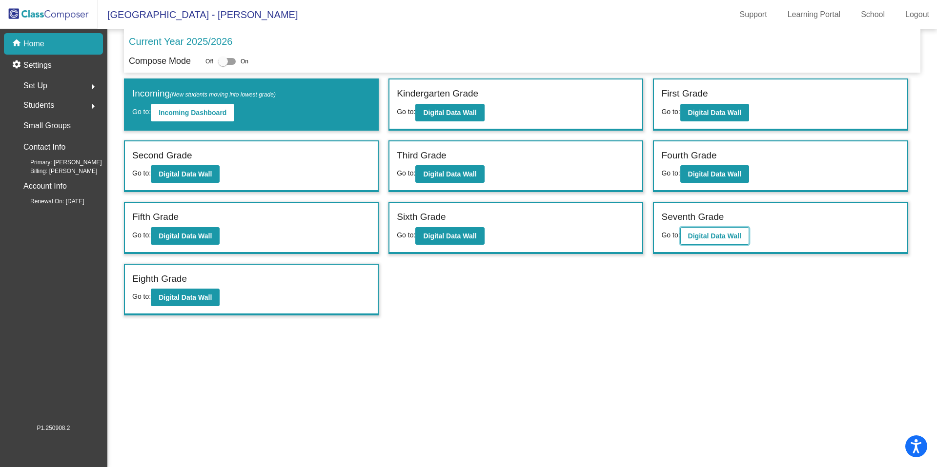
click at [700, 239] on b "Digital Data Wall" at bounding box center [714, 236] width 53 height 8
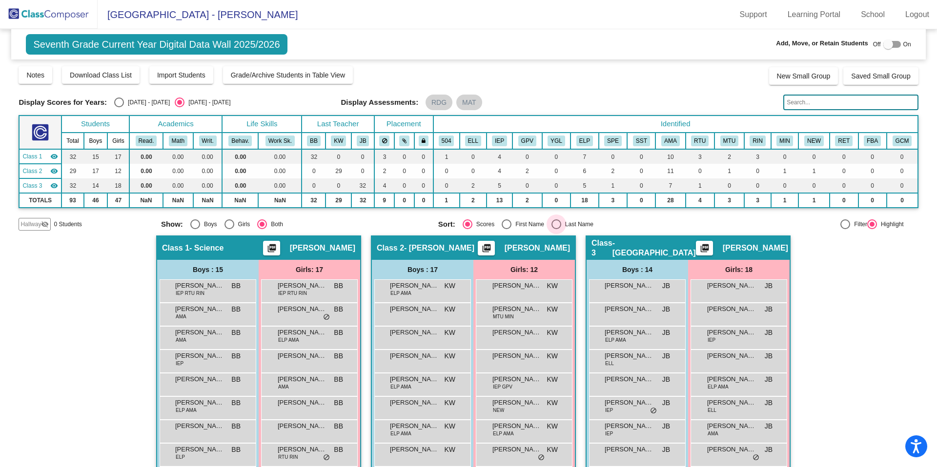
click at [553, 226] on div "Select an option" at bounding box center [556, 225] width 10 height 10
click at [556, 229] on input "Last Name" at bounding box center [556, 229] width 0 height 0
radio input "true"
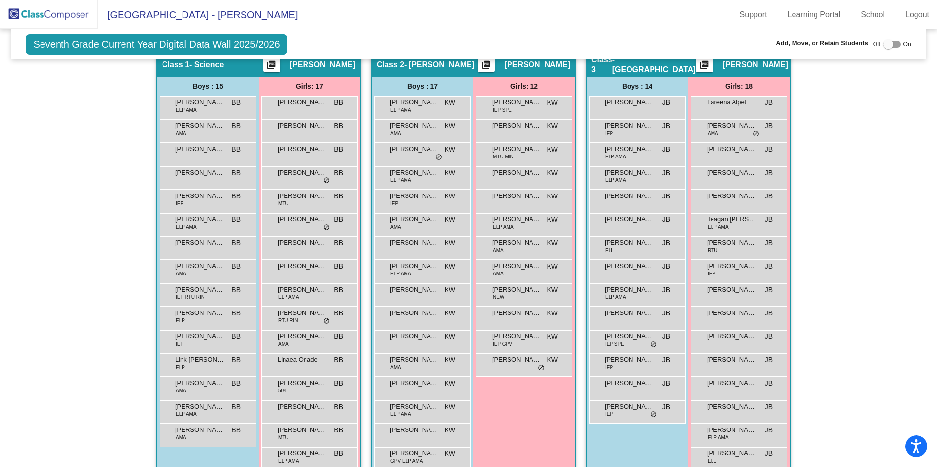
scroll to position [183, 0]
click at [297, 222] on span "[PERSON_NAME]" at bounding box center [302, 220] width 49 height 10
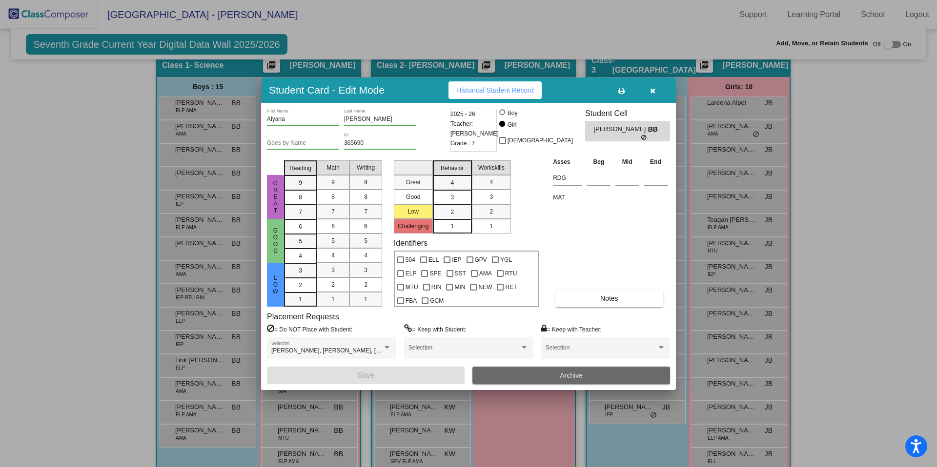
click at [541, 374] on button "Archive" at bounding box center [571, 376] width 198 height 18
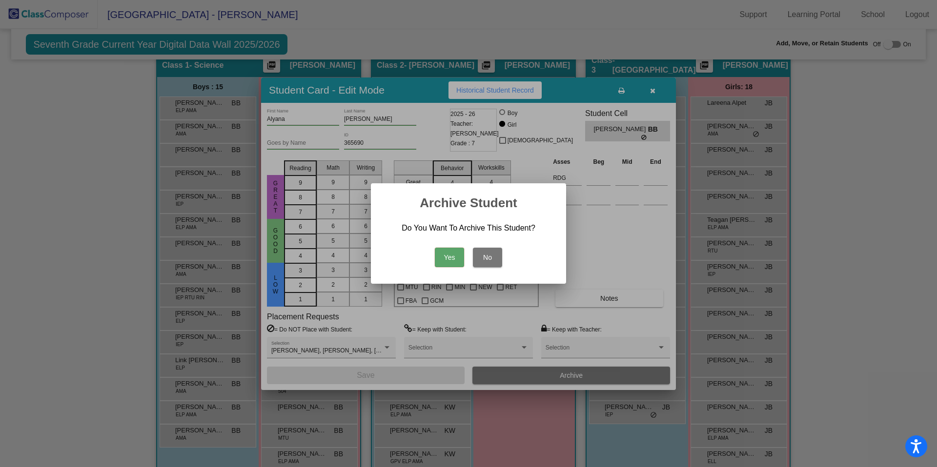
click at [449, 257] on button "Yes" at bounding box center [449, 258] width 29 height 20
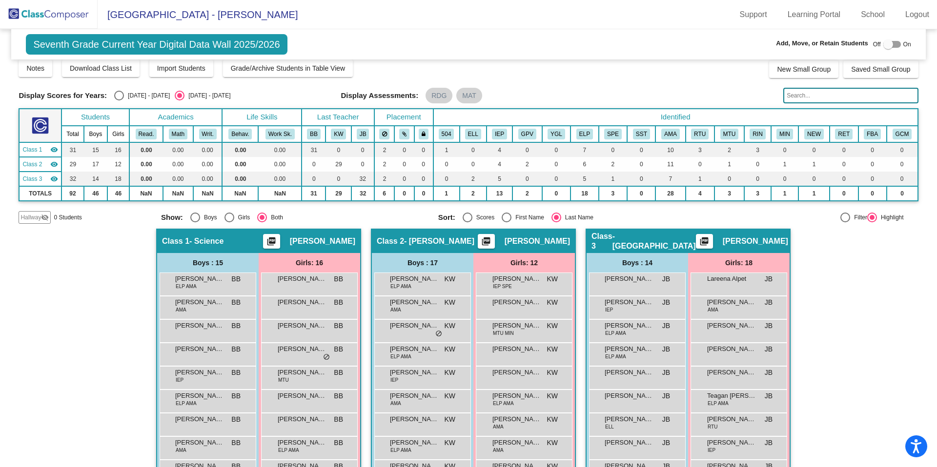
scroll to position [0, 0]
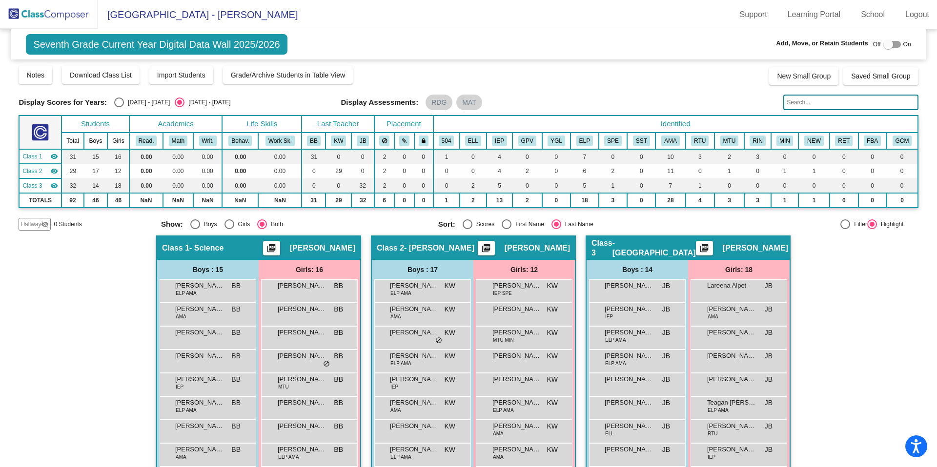
click at [892, 43] on div at bounding box center [892, 44] width 18 height 7
checkbox input "true"
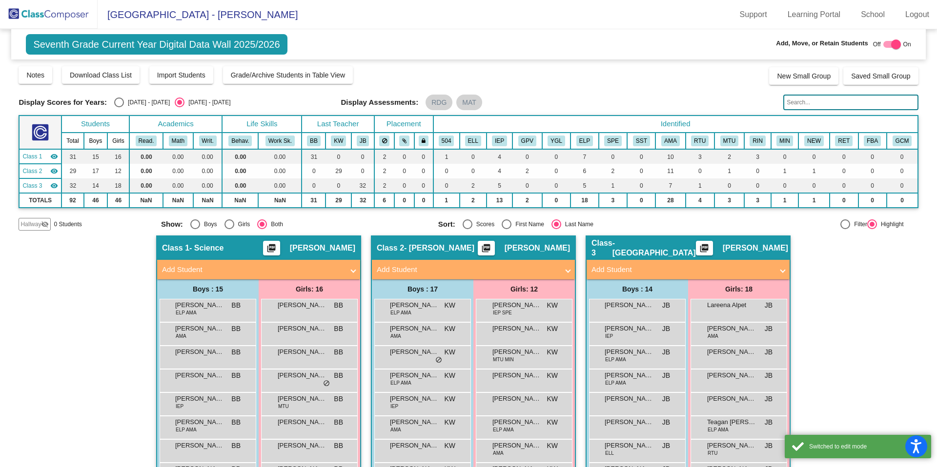
click at [394, 266] on mat-panel-title "Add Student" at bounding box center [468, 269] width 182 height 11
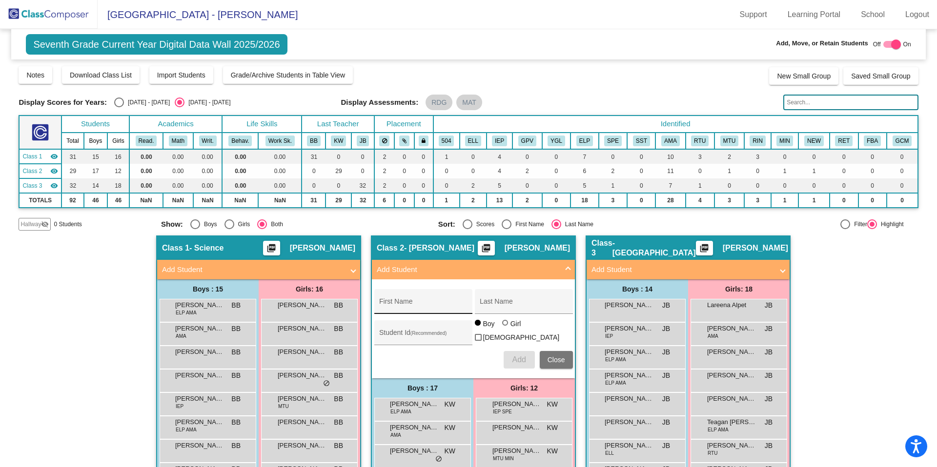
click at [411, 303] on input "First Name" at bounding box center [423, 306] width 88 height 8
type input "Austin"
type input "[PERSON_NAME]"
click at [389, 336] on input "Student Id (Recommended)" at bounding box center [423, 337] width 88 height 8
paste input "382024"
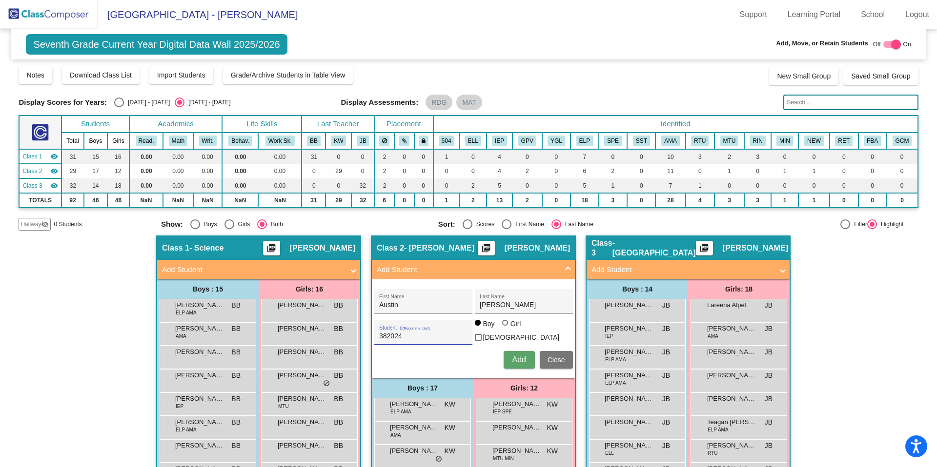
type input "382024"
click at [447, 357] on div "Add Close" at bounding box center [473, 360] width 199 height 18
click at [520, 356] on span "Add" at bounding box center [519, 360] width 14 height 8
click at [567, 269] on span at bounding box center [568, 269] width 4 height 11
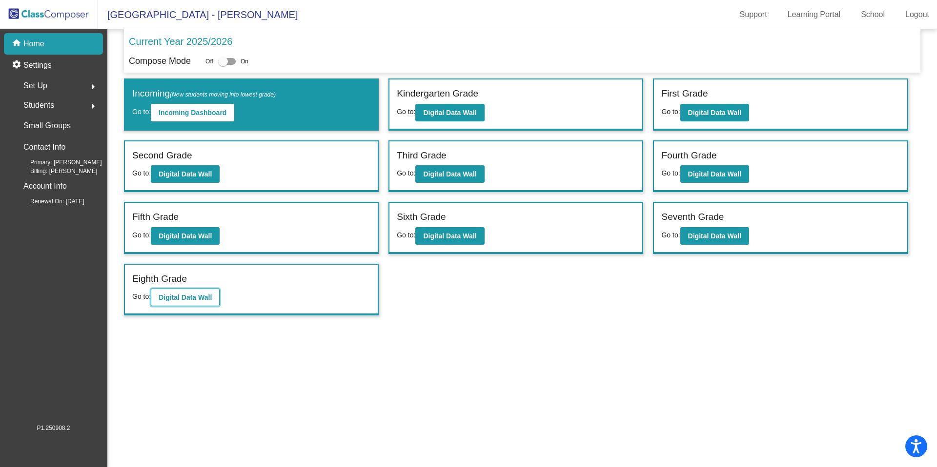
click at [193, 298] on b "Digital Data Wall" at bounding box center [185, 298] width 53 height 8
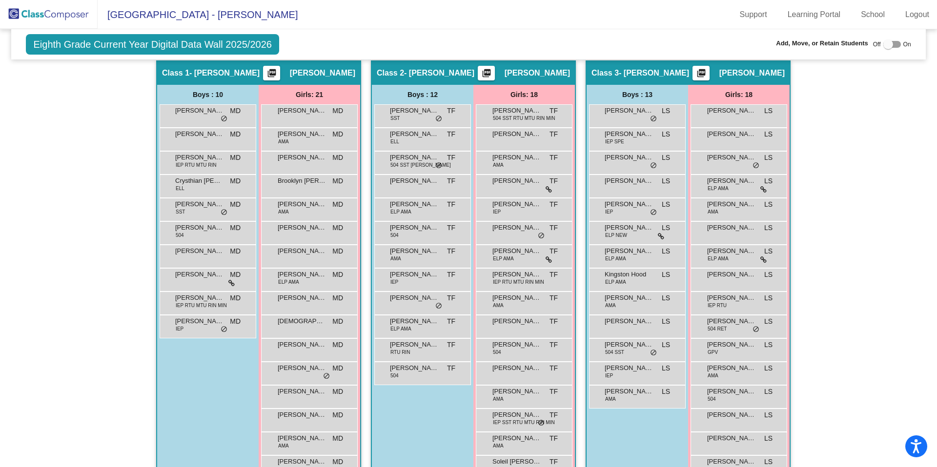
scroll to position [175, 0]
